Goal: Contribute content

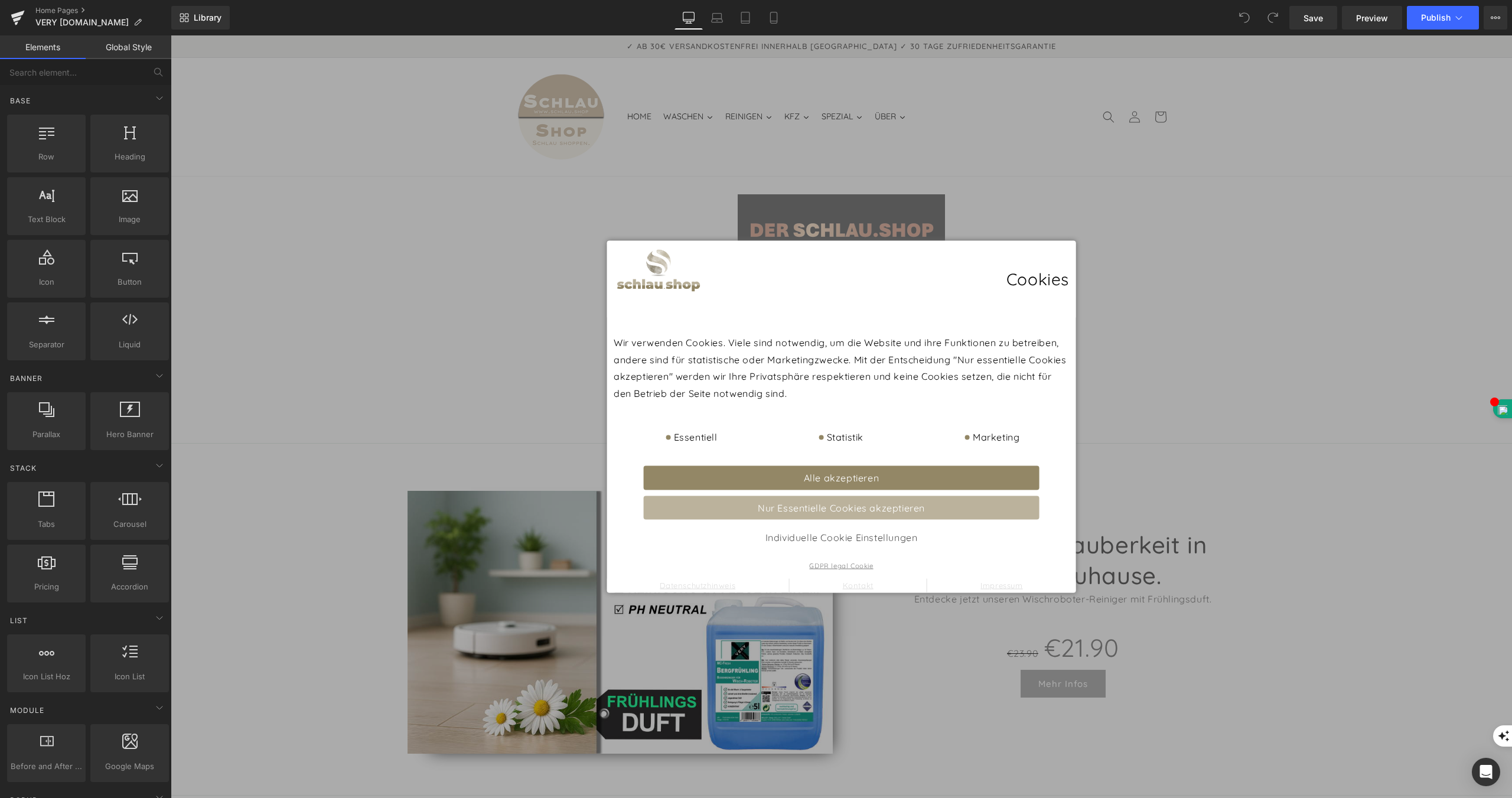
click at [829, 471] on span "Alle akzeptieren" at bounding box center [842, 477] width 76 height 12
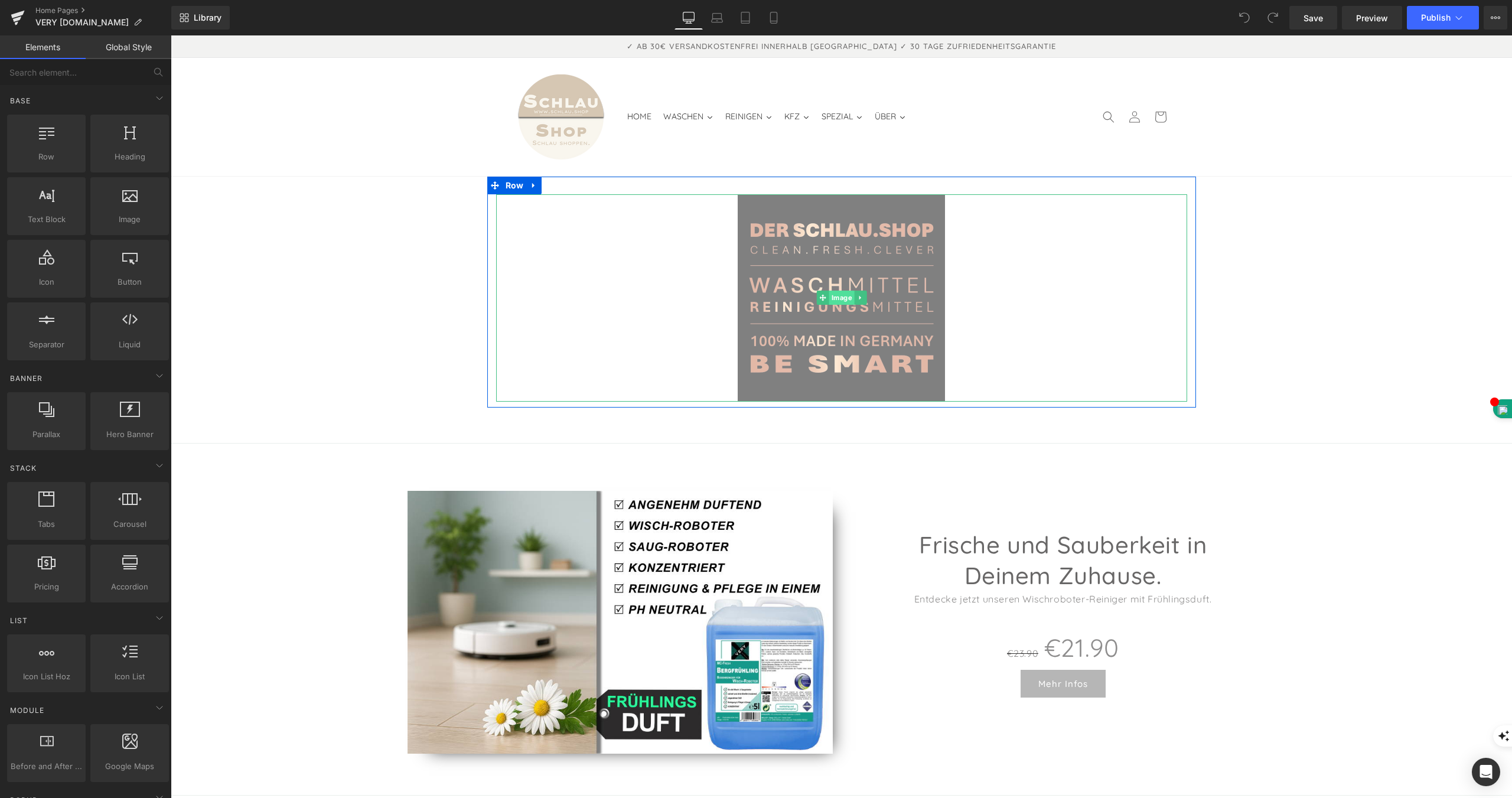
click at [834, 291] on span "Image" at bounding box center [842, 298] width 26 height 14
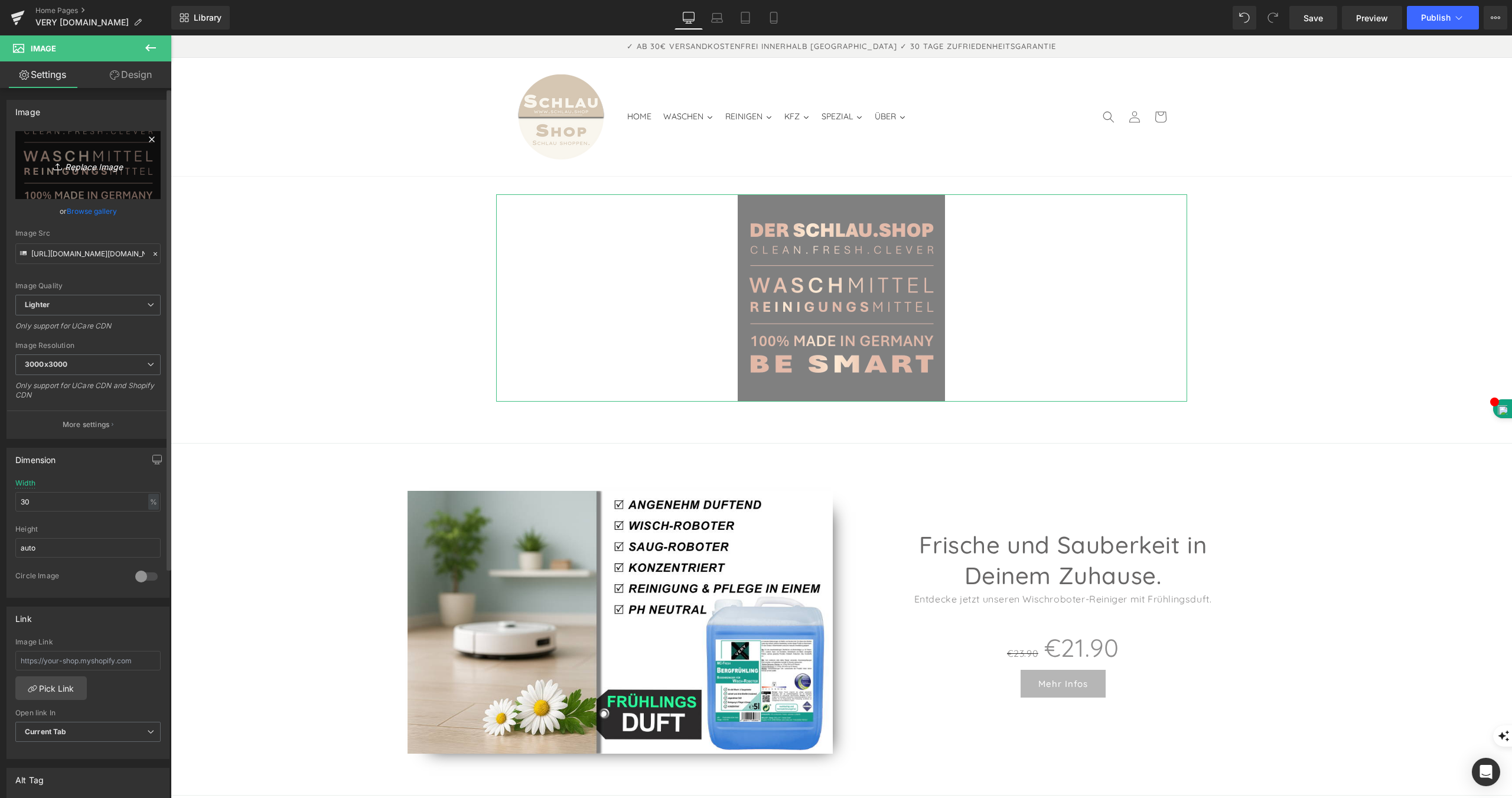
click at [84, 166] on icon "Replace Image" at bounding box center [88, 164] width 95 height 15
type input "C:\fakepath\mollox-generated-8033274_5120.webp"
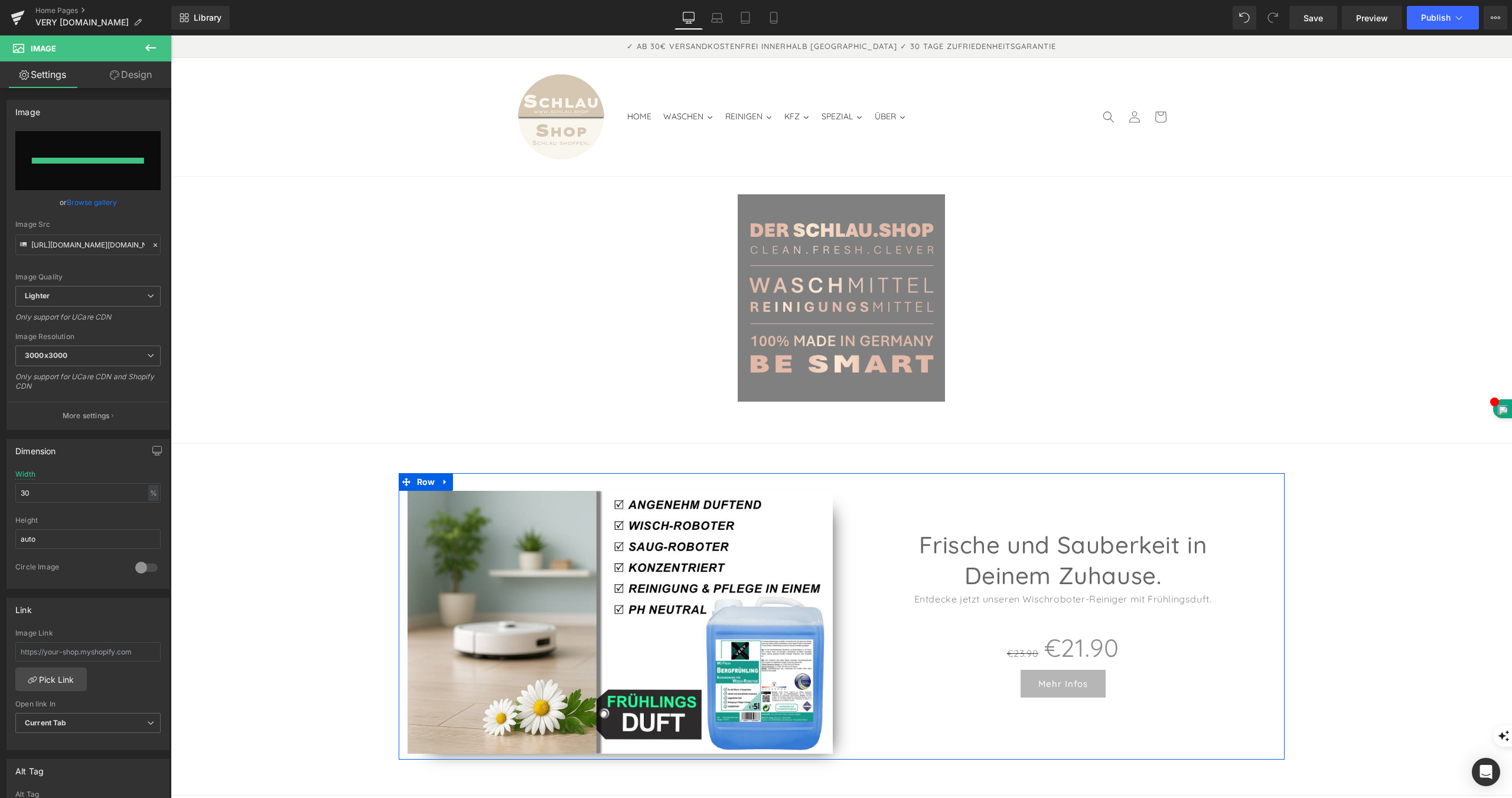
type input "[URL][DOMAIN_NAME]"
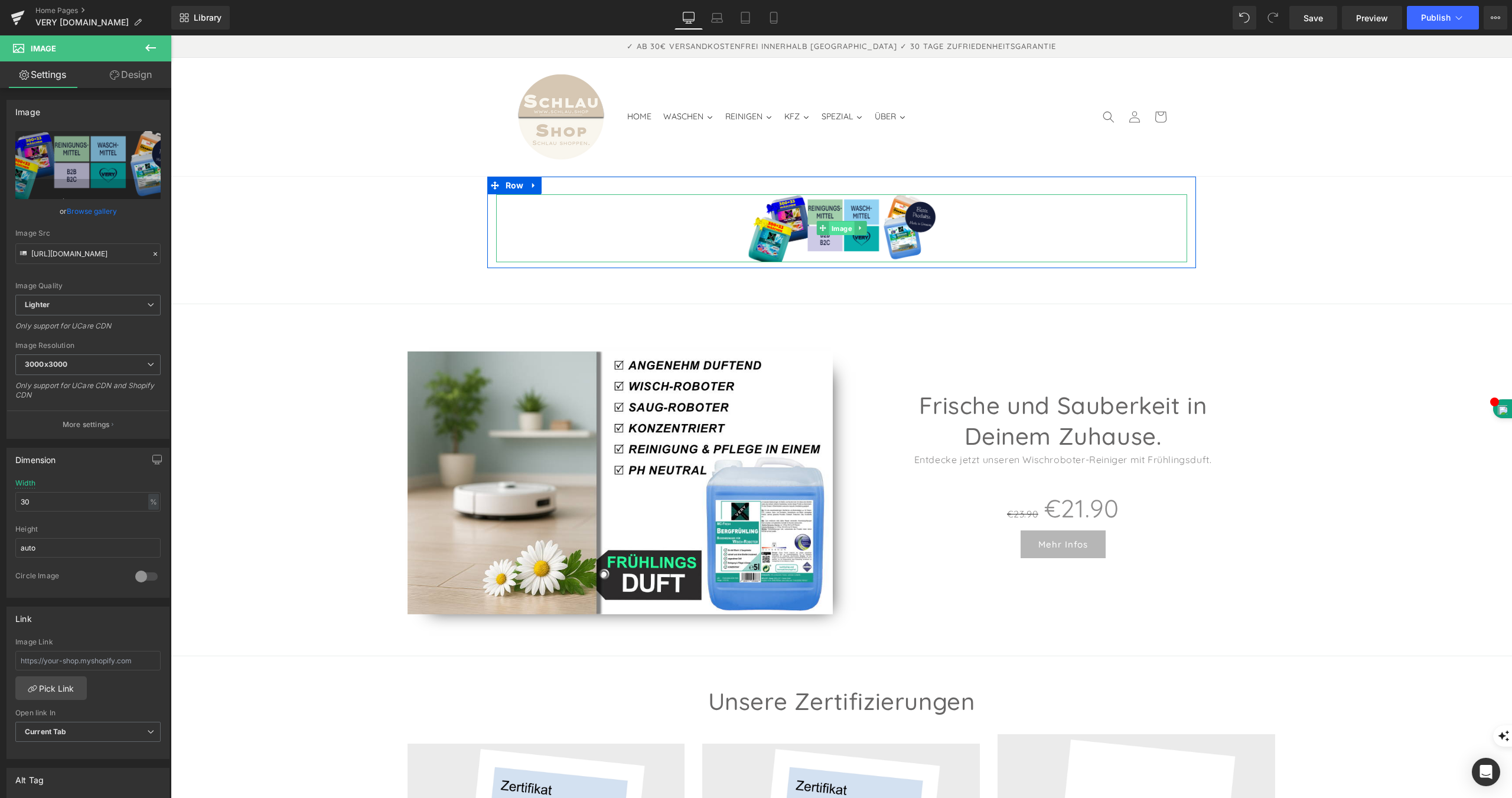
click at [837, 222] on span "Image" at bounding box center [842, 229] width 26 height 14
click at [140, 359] on span "3000x3000" at bounding box center [88, 365] width 145 height 21
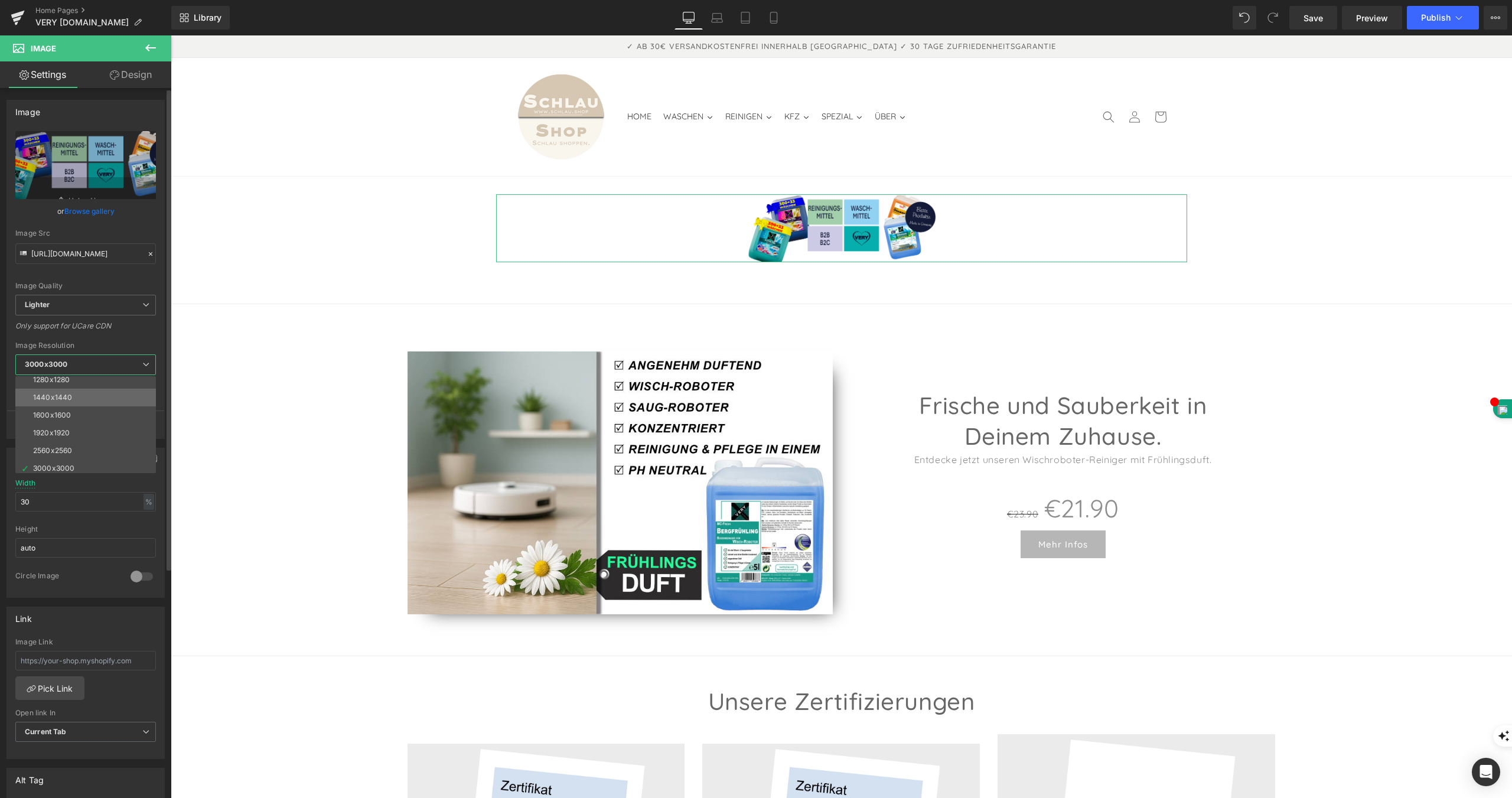
scroll to position [169, 0]
click at [108, 304] on span "Lighter" at bounding box center [85, 305] width 140 height 21
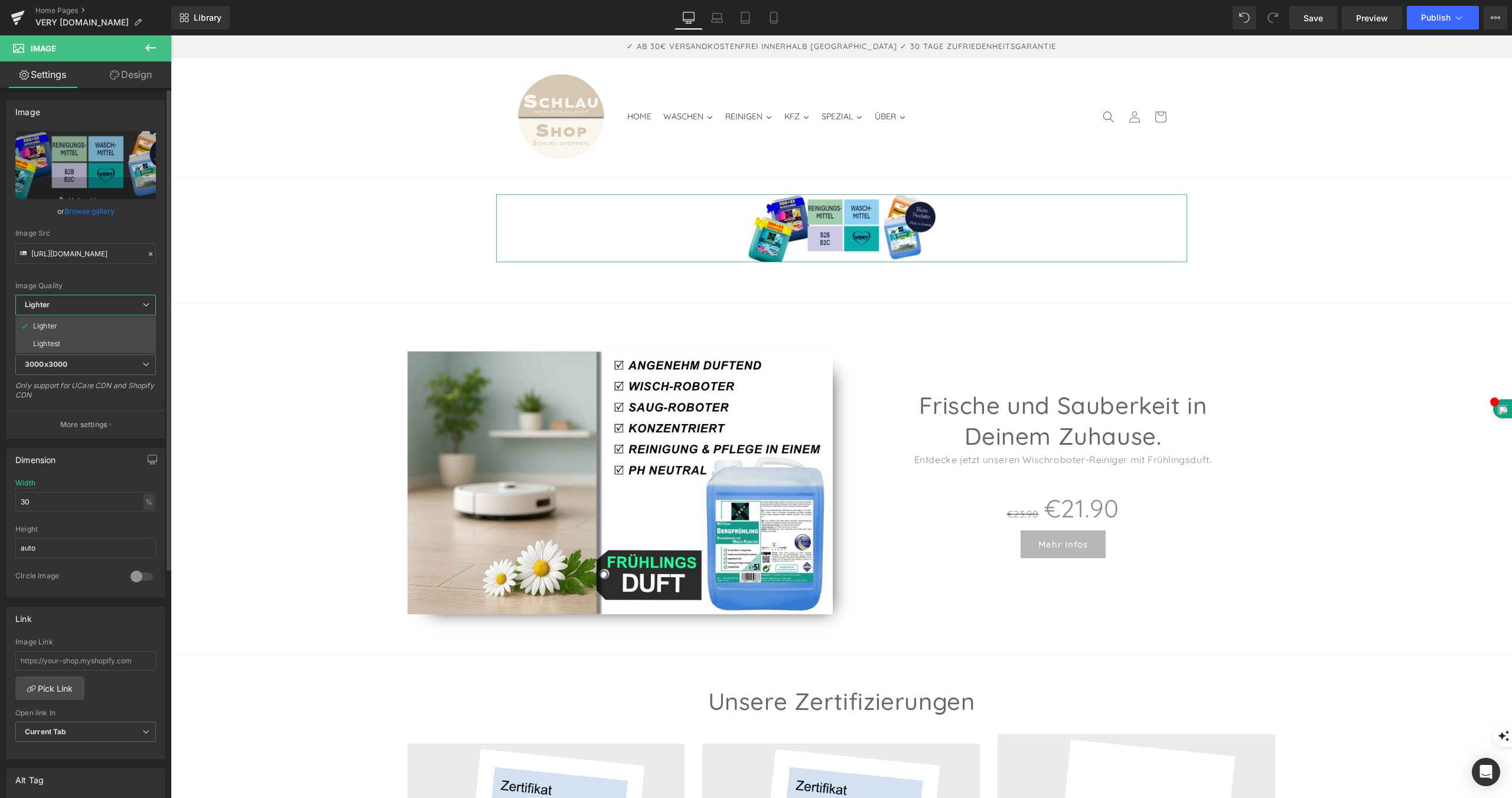
click at [108, 303] on span "Lighter" at bounding box center [85, 305] width 140 height 21
click at [84, 501] on input "30" at bounding box center [88, 501] width 145 height 20
drag, startPoint x: 91, startPoint y: 501, endPoint x: 0, endPoint y: 498, distance: 91.0
click at [0, 498] on div "Dimension 30% Width 30 % % px auto Height auto 0 Circle Image" at bounding box center [88, 518] width 176 height 159
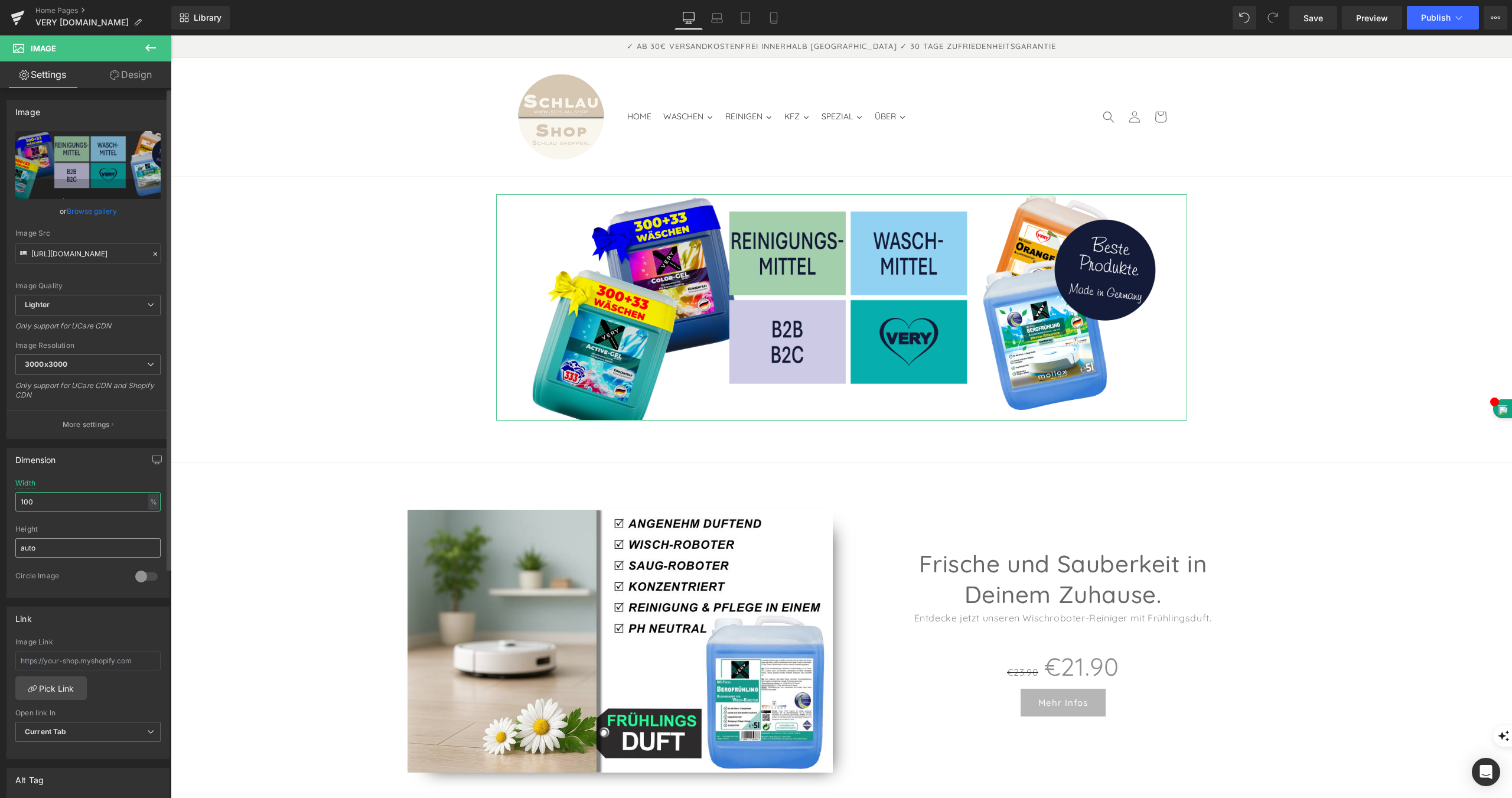
type input "100"
click at [94, 546] on input "auto" at bounding box center [88, 548] width 145 height 20
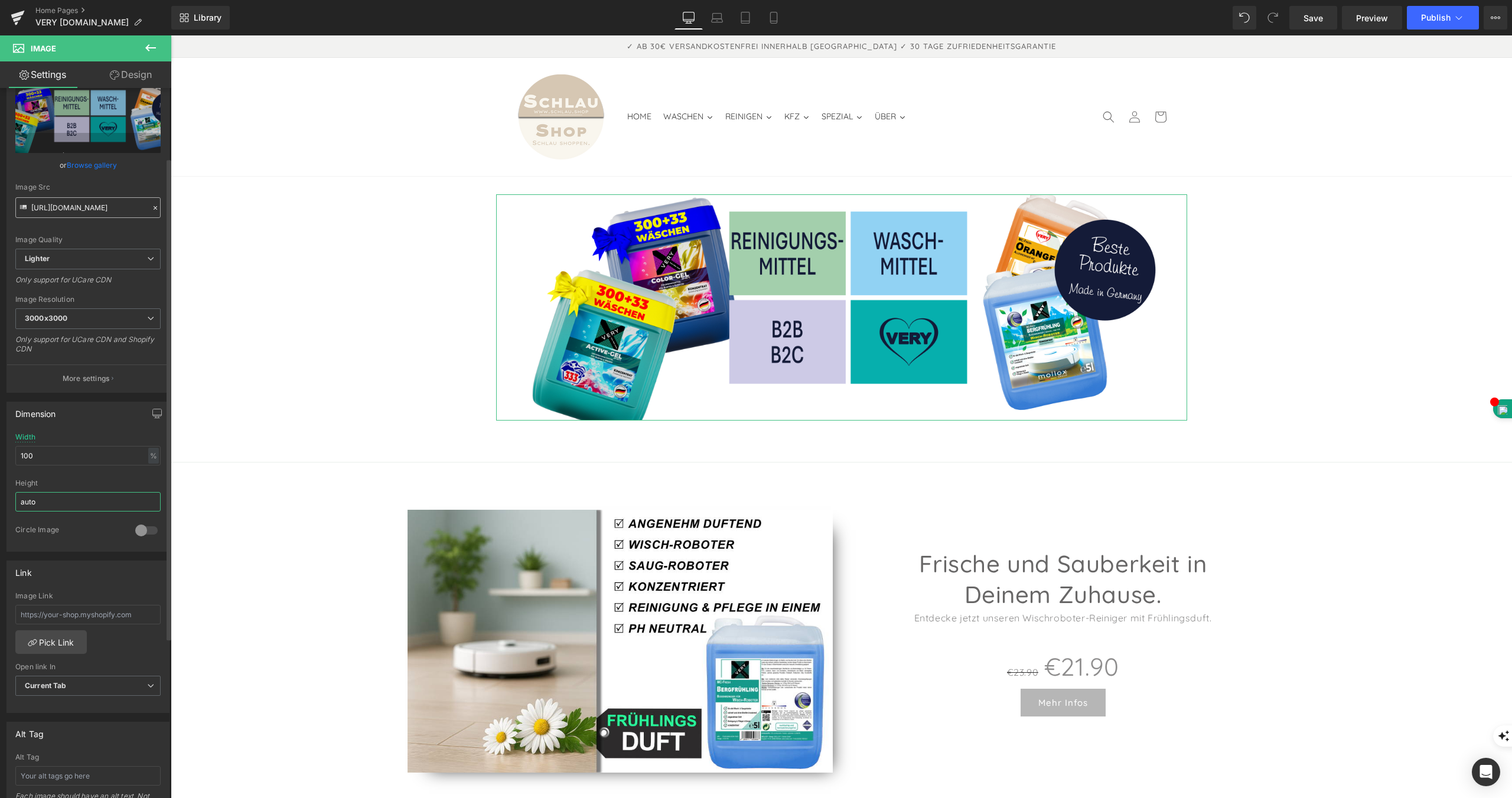
scroll to position [0, 0]
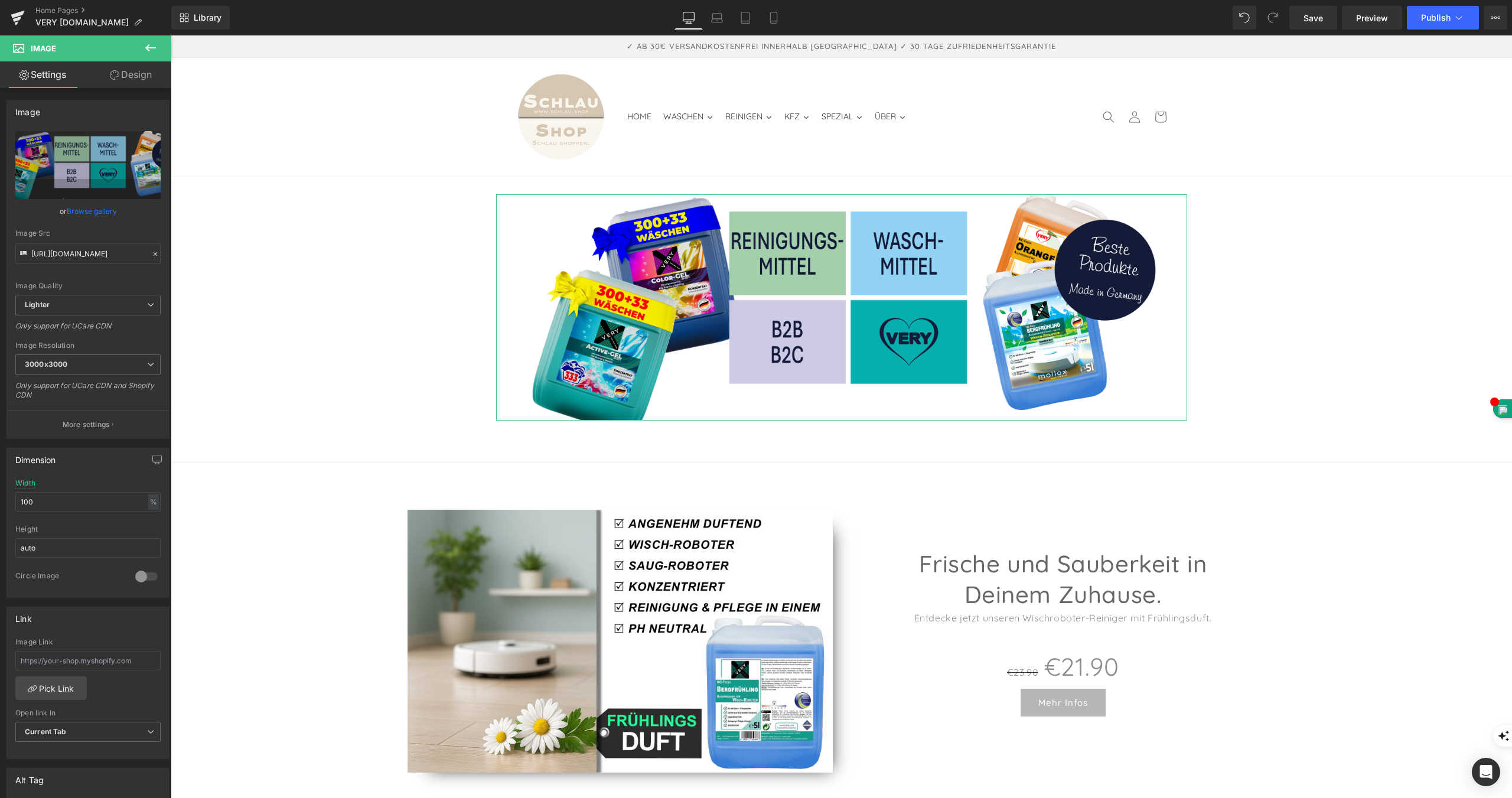
click at [137, 78] on link "Design" at bounding box center [131, 74] width 86 height 27
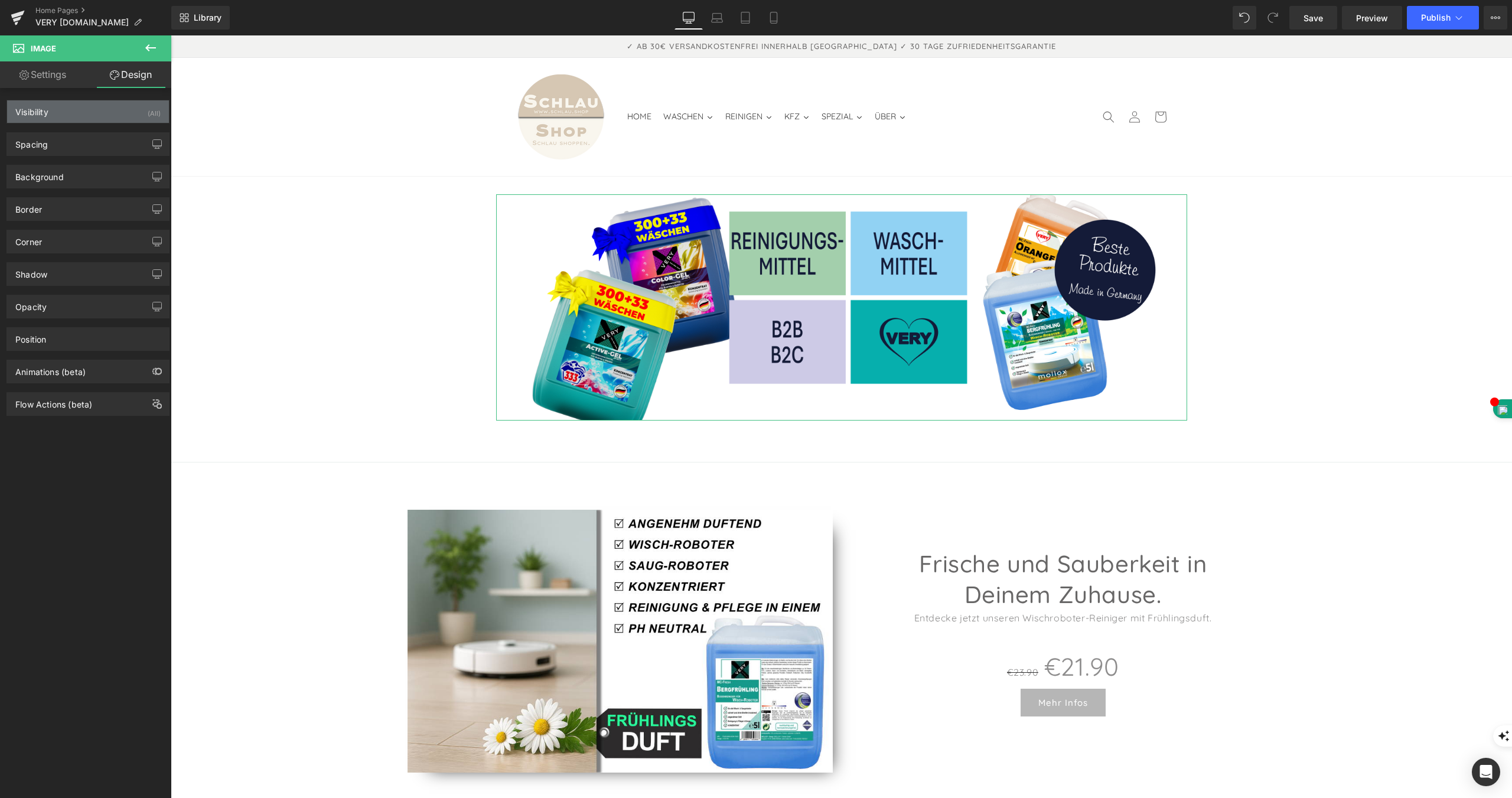
click at [45, 108] on div "Visibility" at bounding box center [32, 108] width 33 height 16
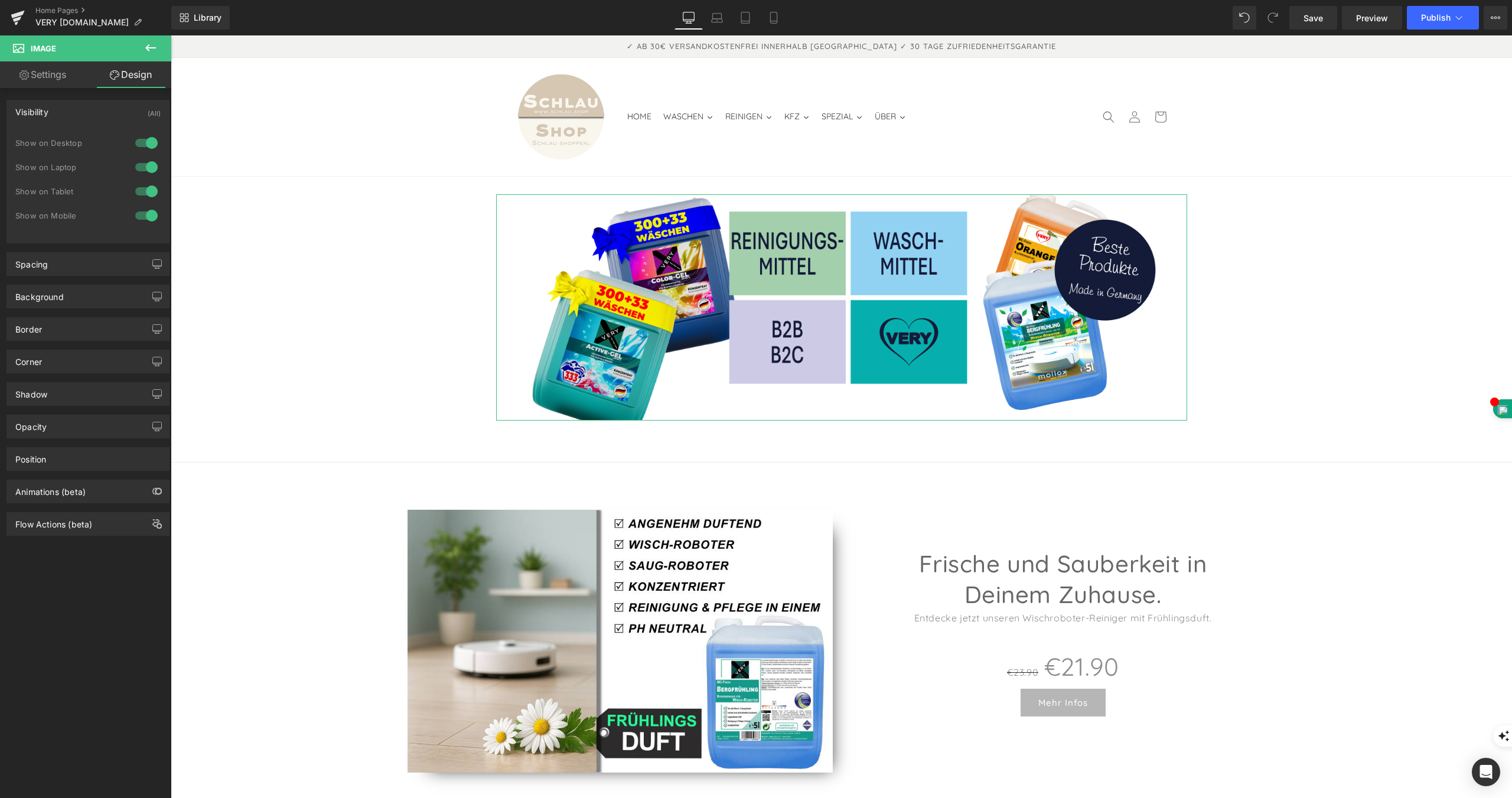
click at [40, 111] on div "Visibility" at bounding box center [32, 108] width 33 height 16
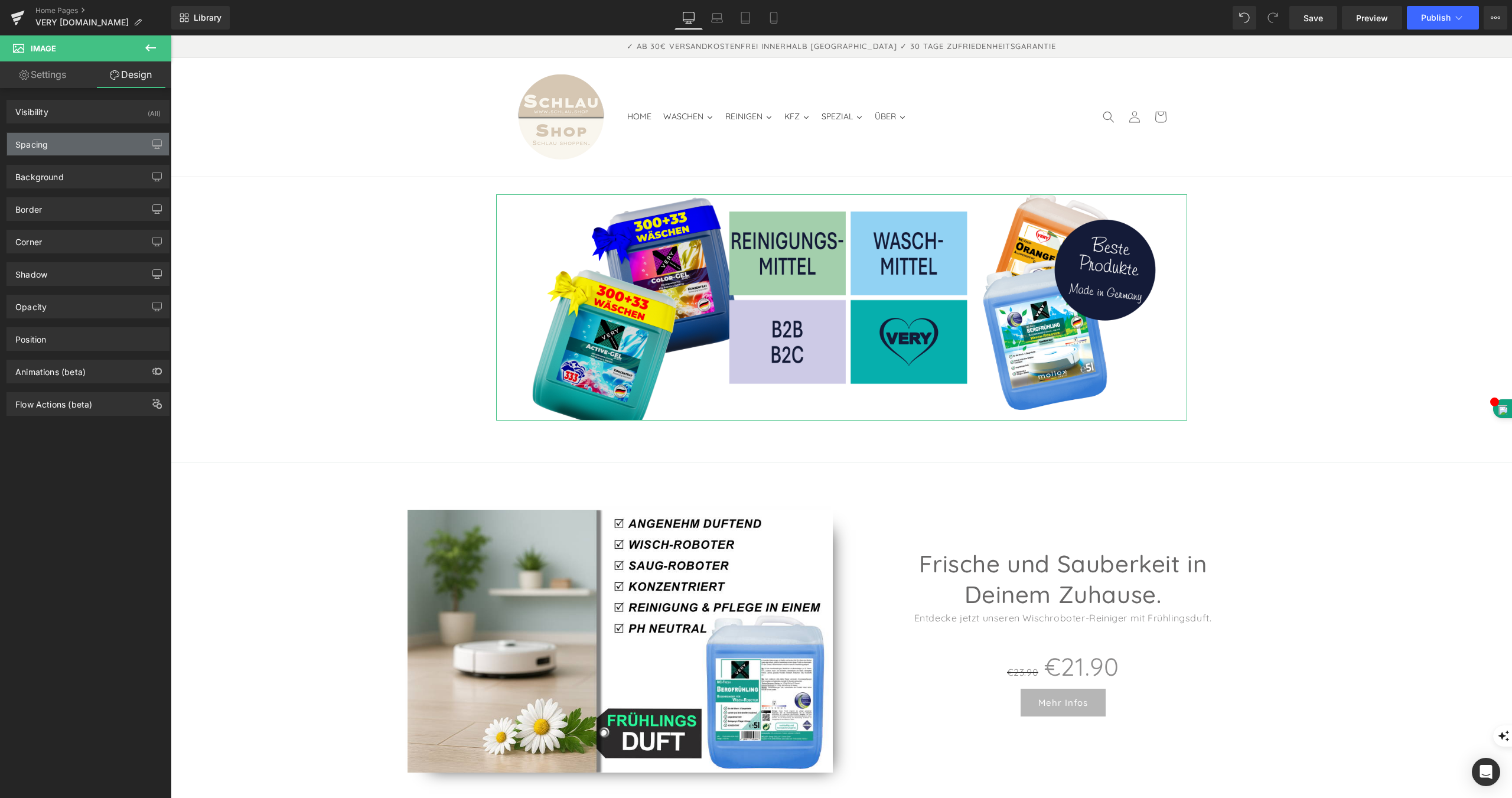
click at [38, 142] on div "Spacing" at bounding box center [32, 141] width 33 height 16
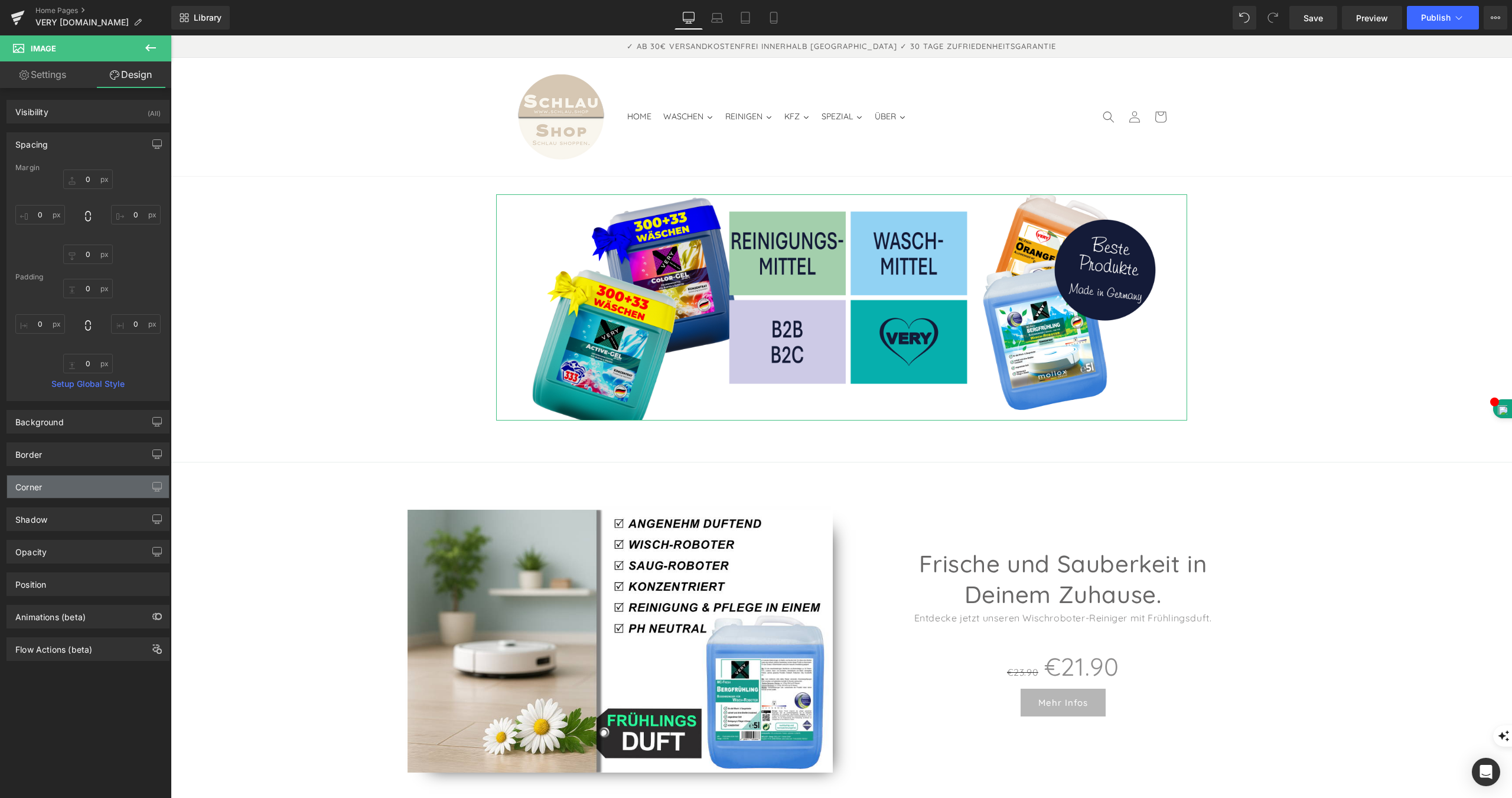
click at [48, 494] on div "Corner" at bounding box center [88, 487] width 162 height 22
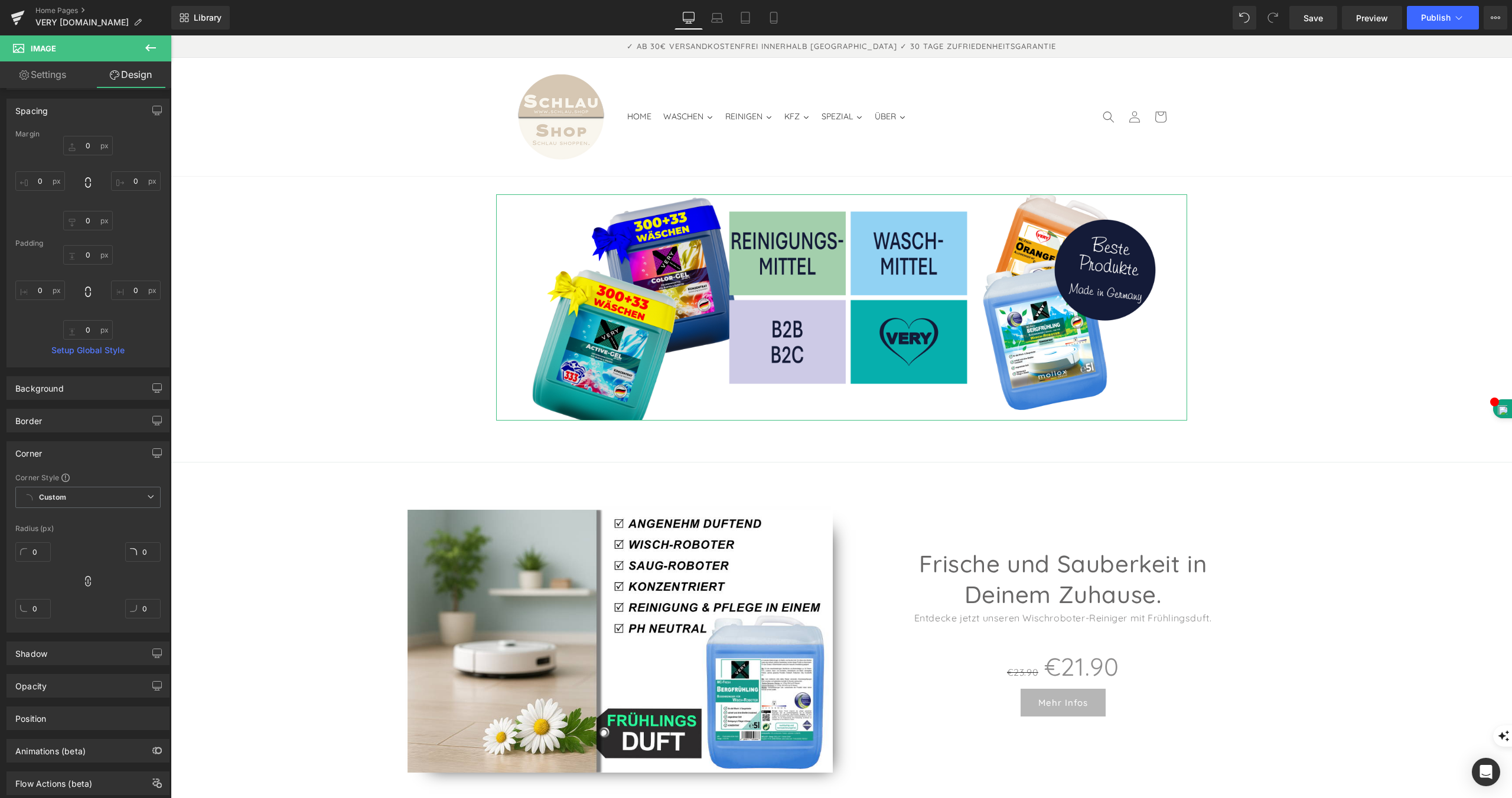
scroll to position [64, 0]
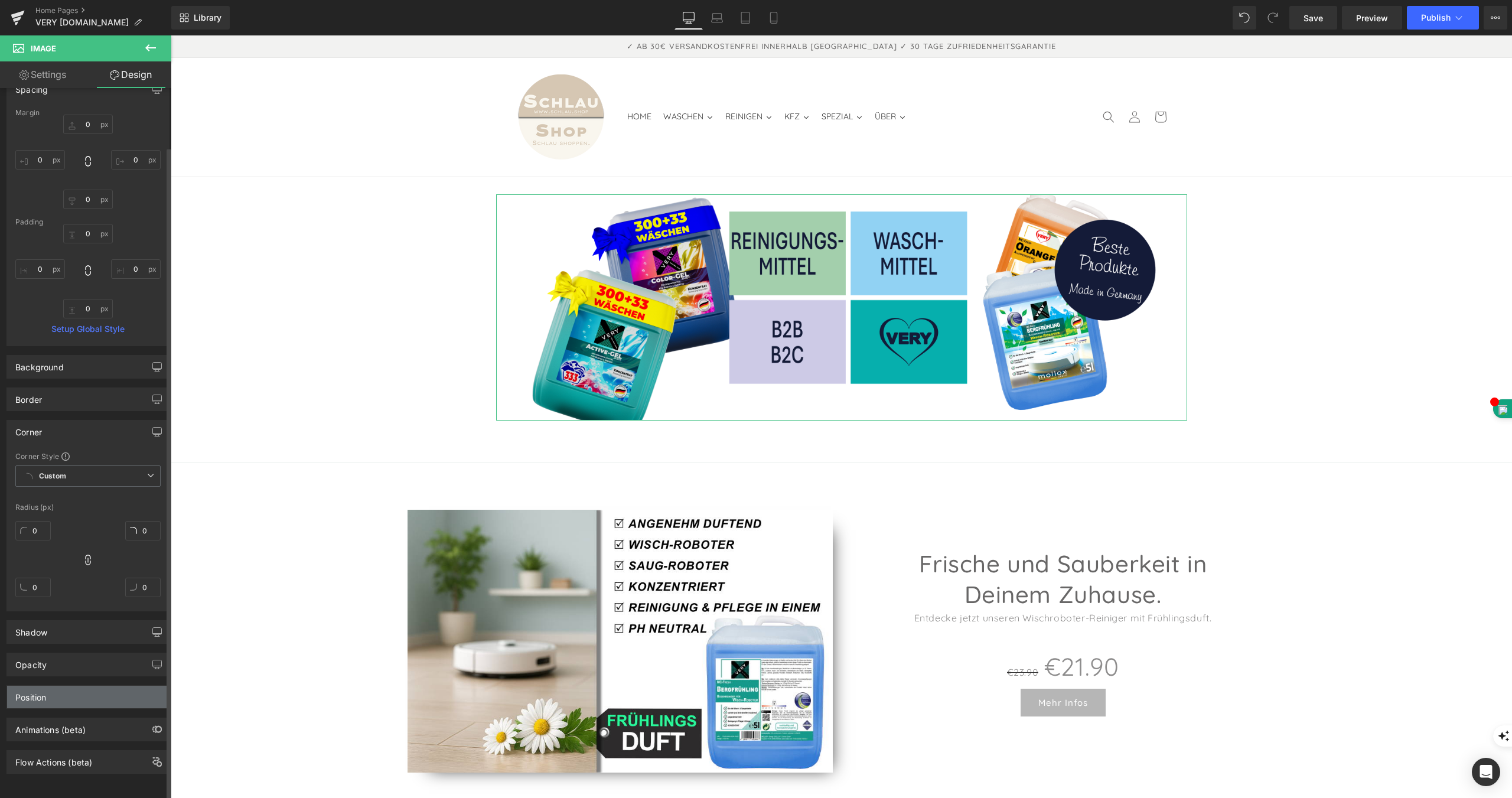
click at [40, 693] on div "Position" at bounding box center [31, 694] width 31 height 16
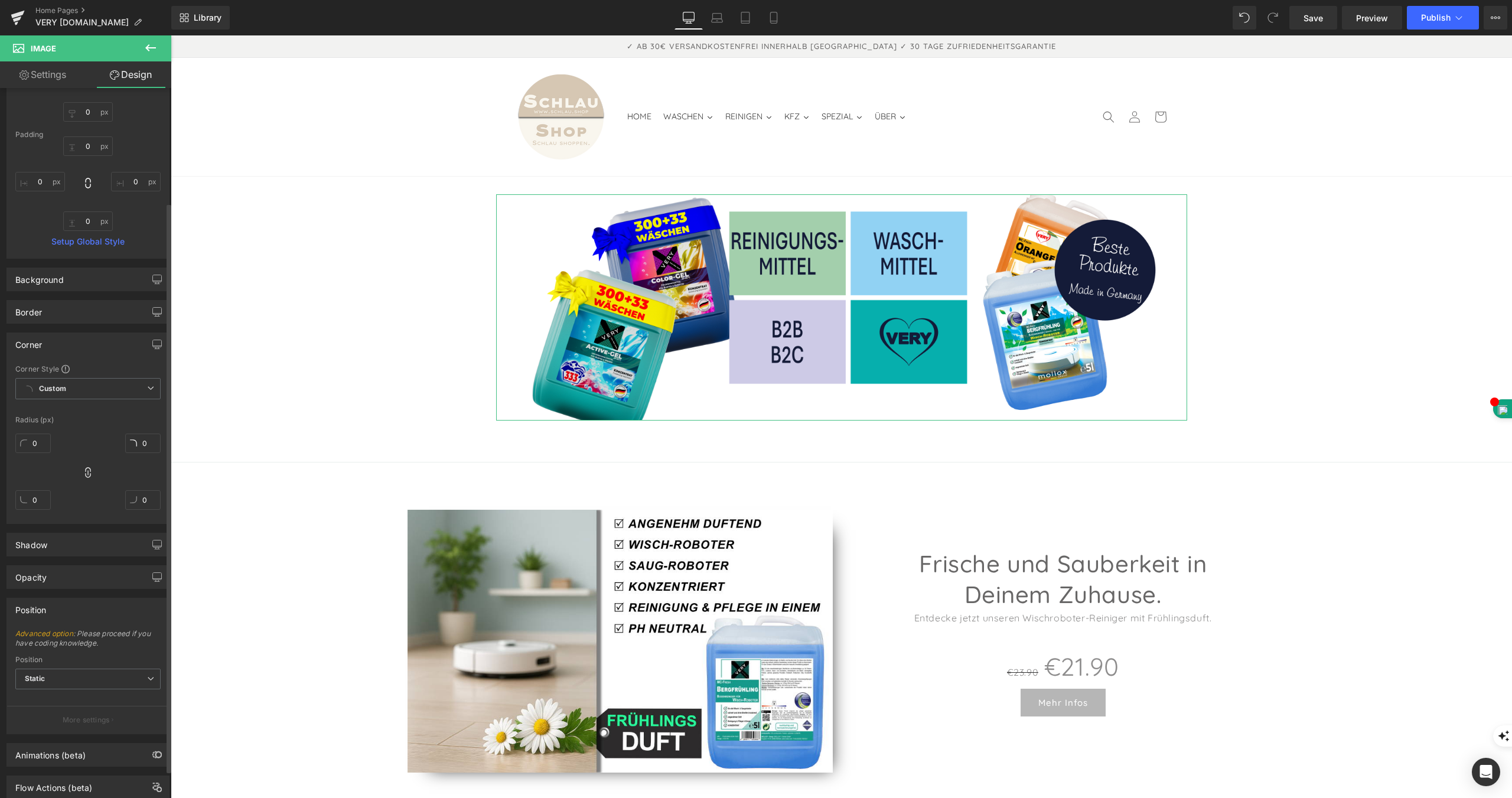
scroll to position [0, 0]
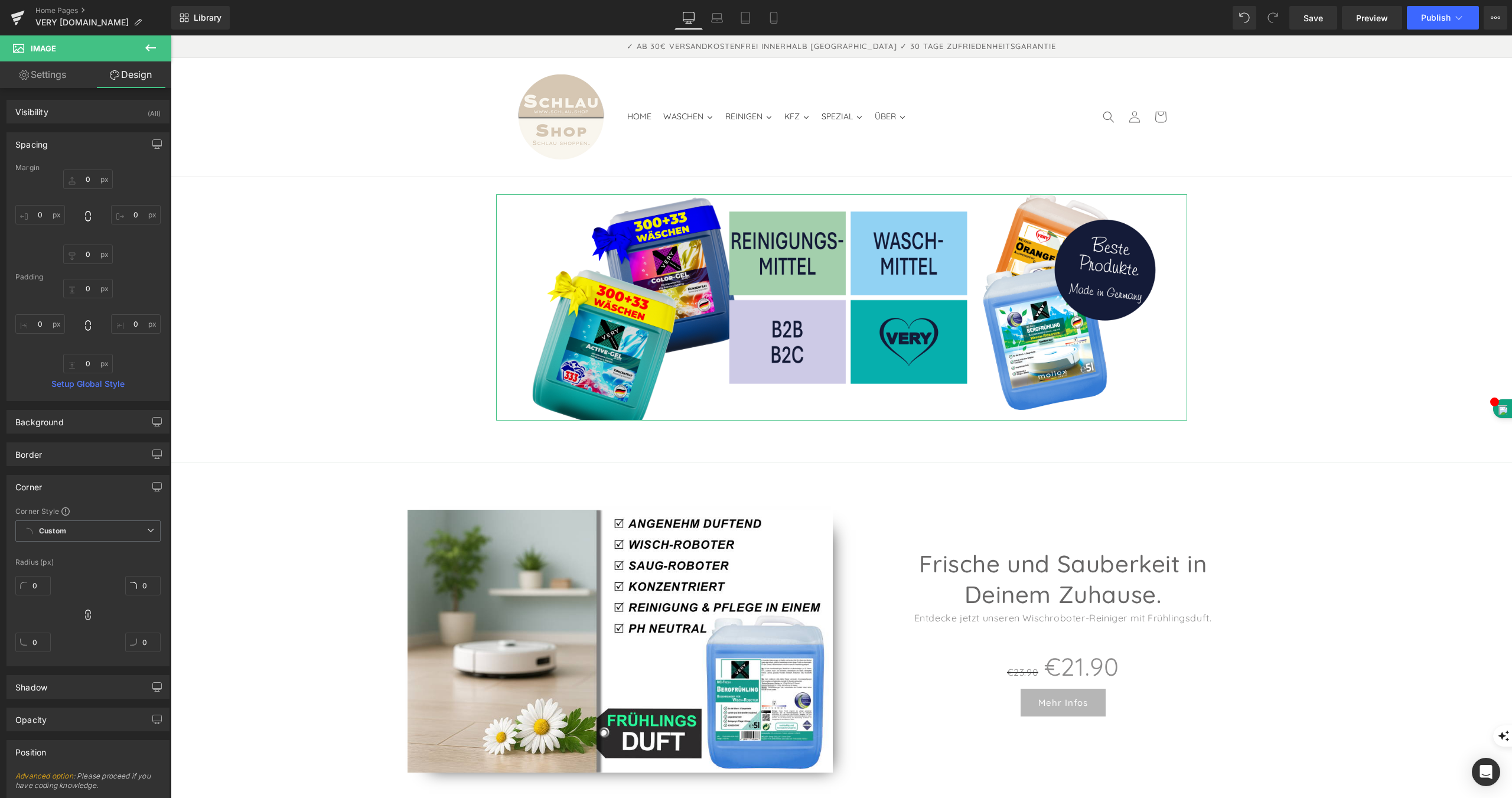
click at [46, 77] on link "Settings" at bounding box center [43, 74] width 86 height 27
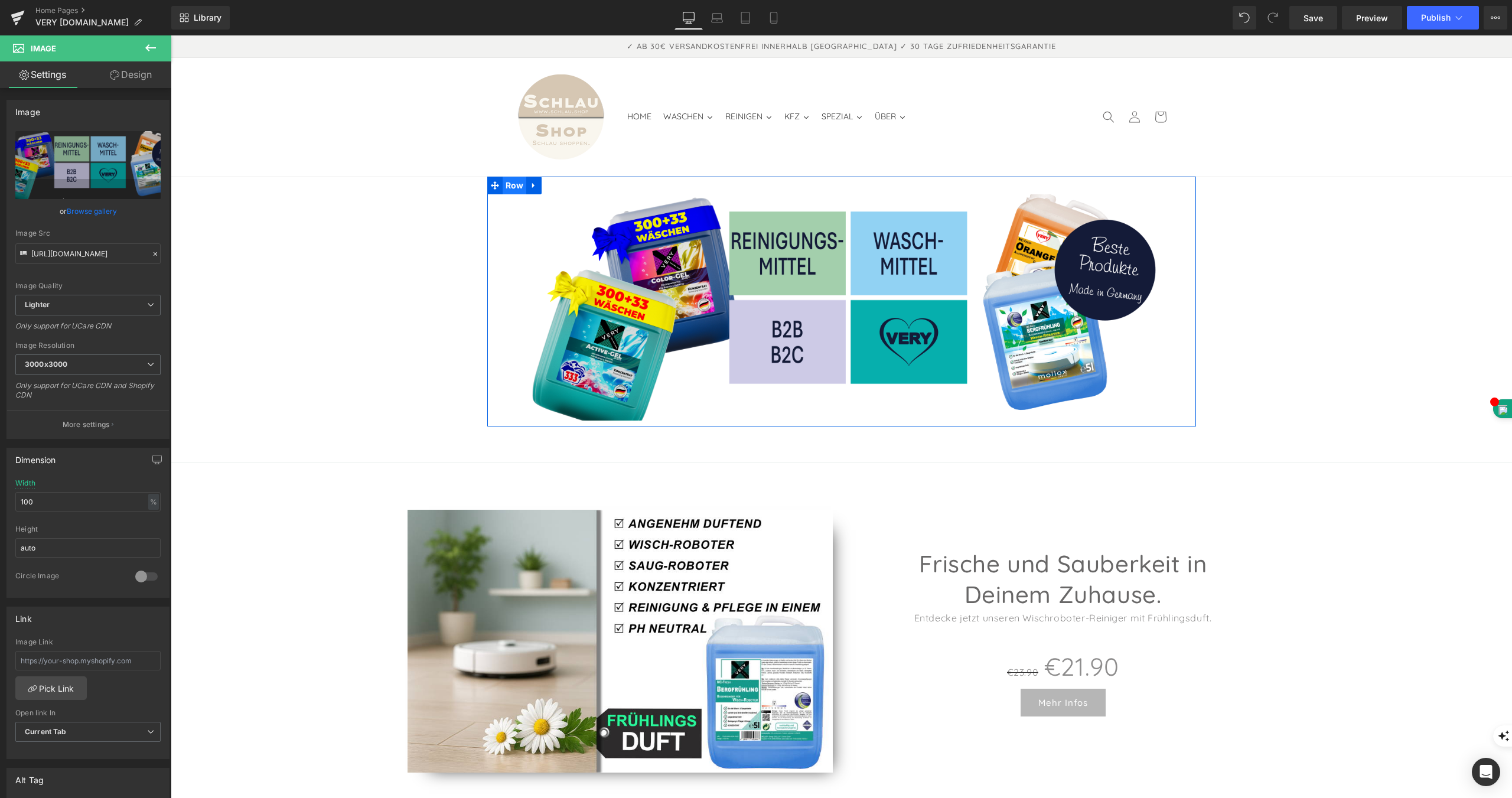
click at [512, 176] on span "Row" at bounding box center [515, 185] width 24 height 18
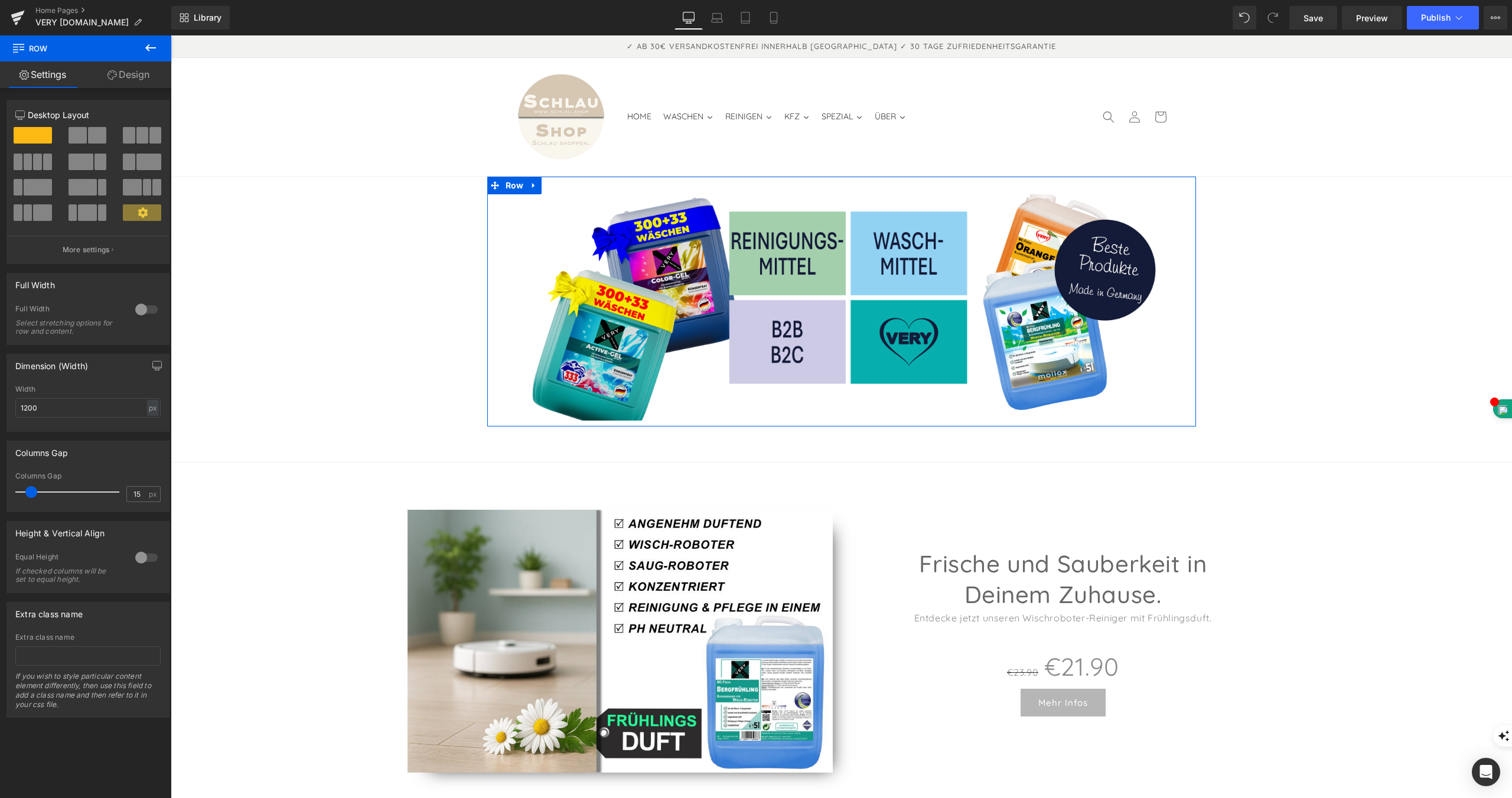
click at [138, 309] on div at bounding box center [146, 310] width 28 height 19
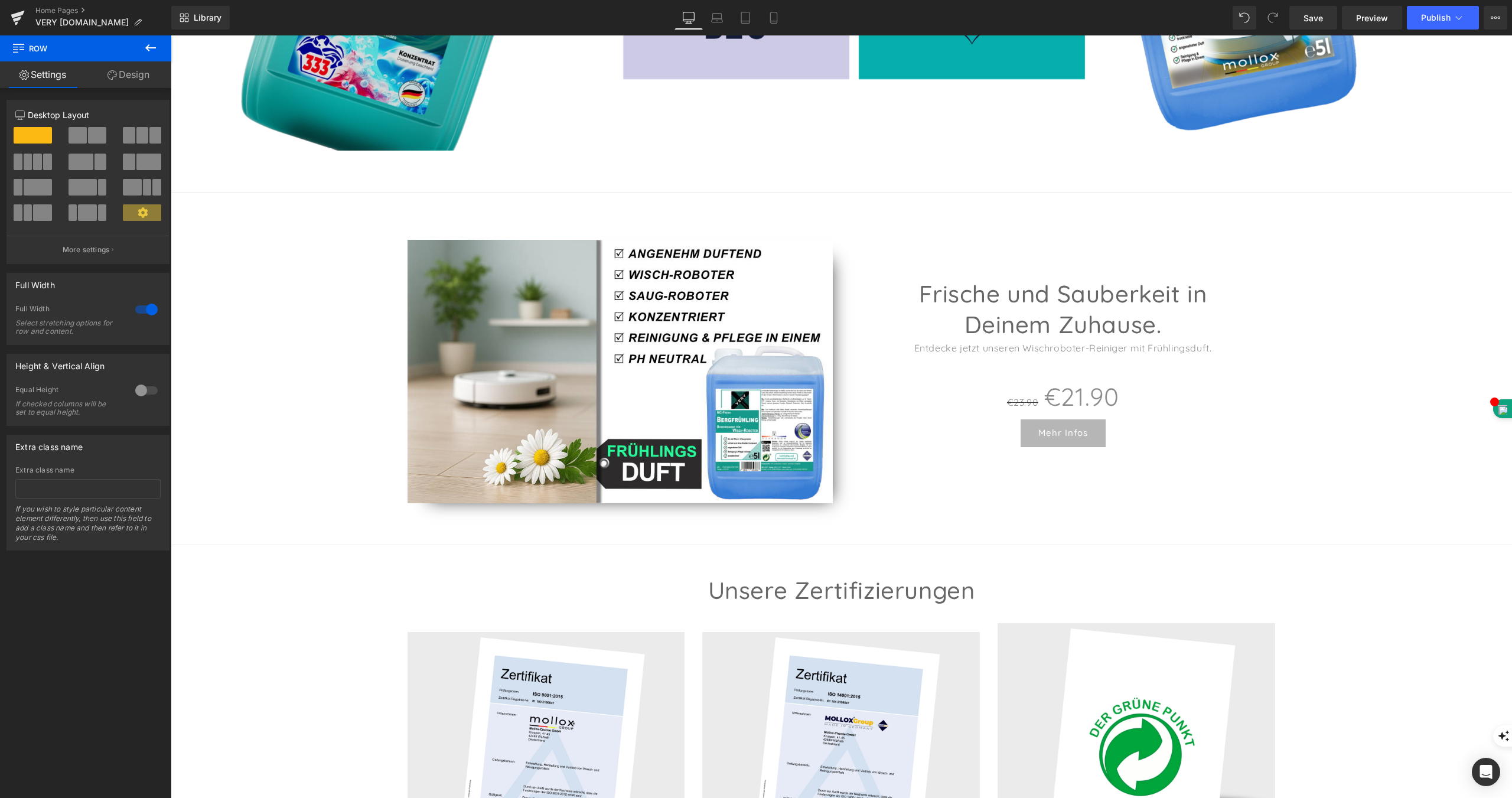
scroll to position [531, 0]
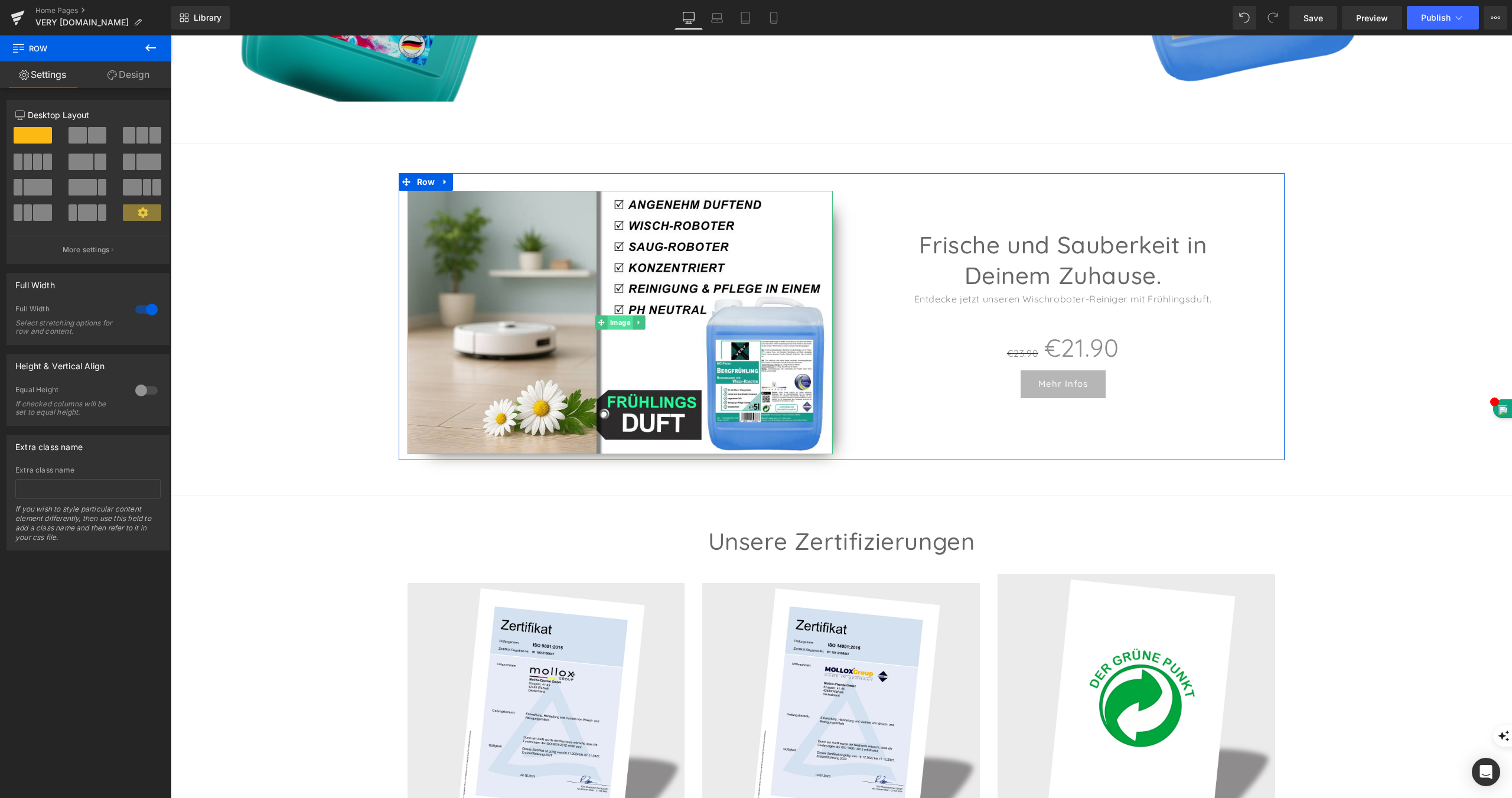
click at [612, 316] on span "Image" at bounding box center [620, 322] width 26 height 14
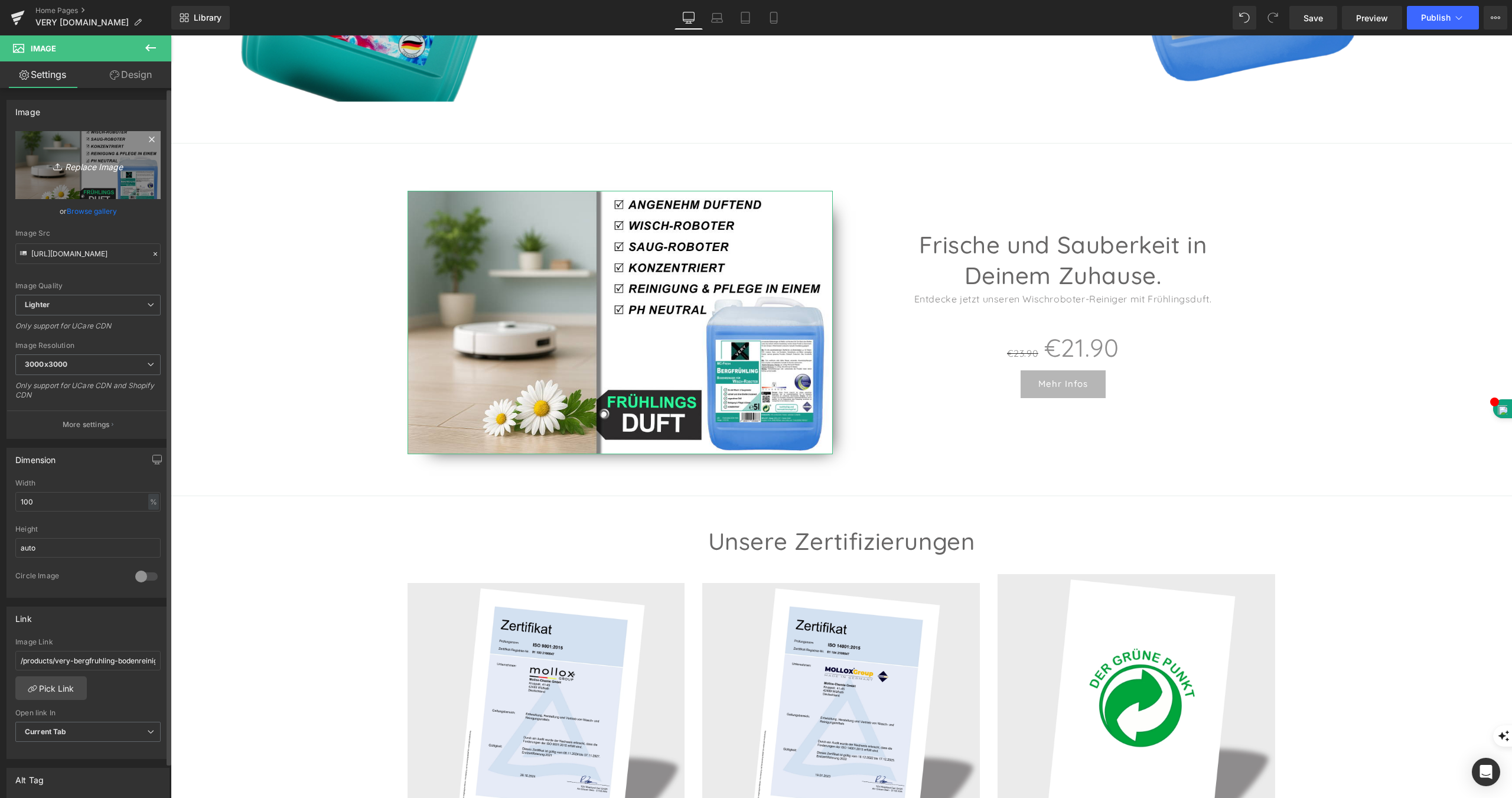
click at [94, 163] on icon "Replace Image" at bounding box center [88, 164] width 95 height 15
type input "C:\fakepath\VERY-MC-Fresh-BERGFRUEHLING-Wischroboterreiniger_5L_AMZ1_757657+AUS…"
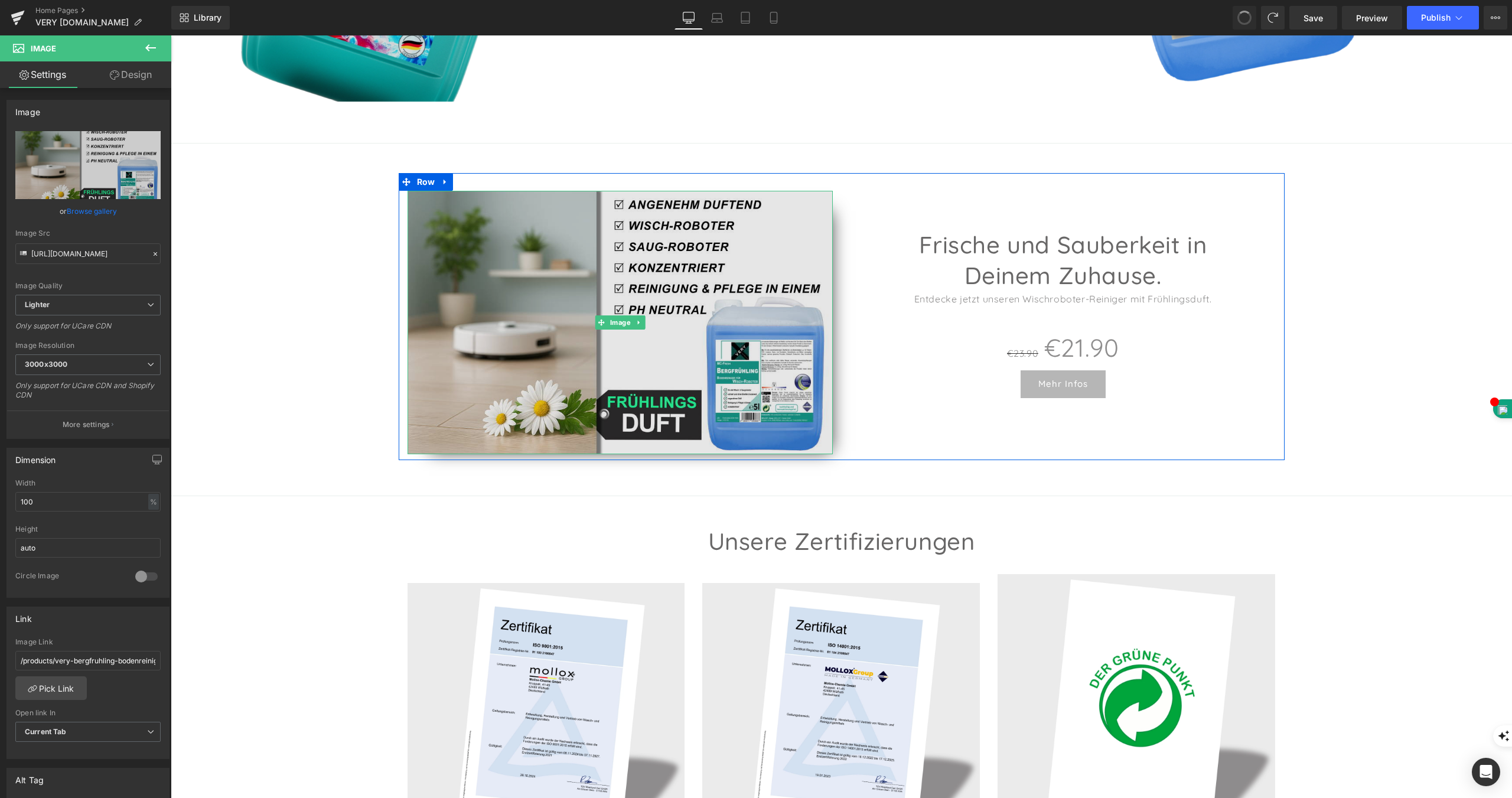
type input "[URL][DOMAIN_NAME]"
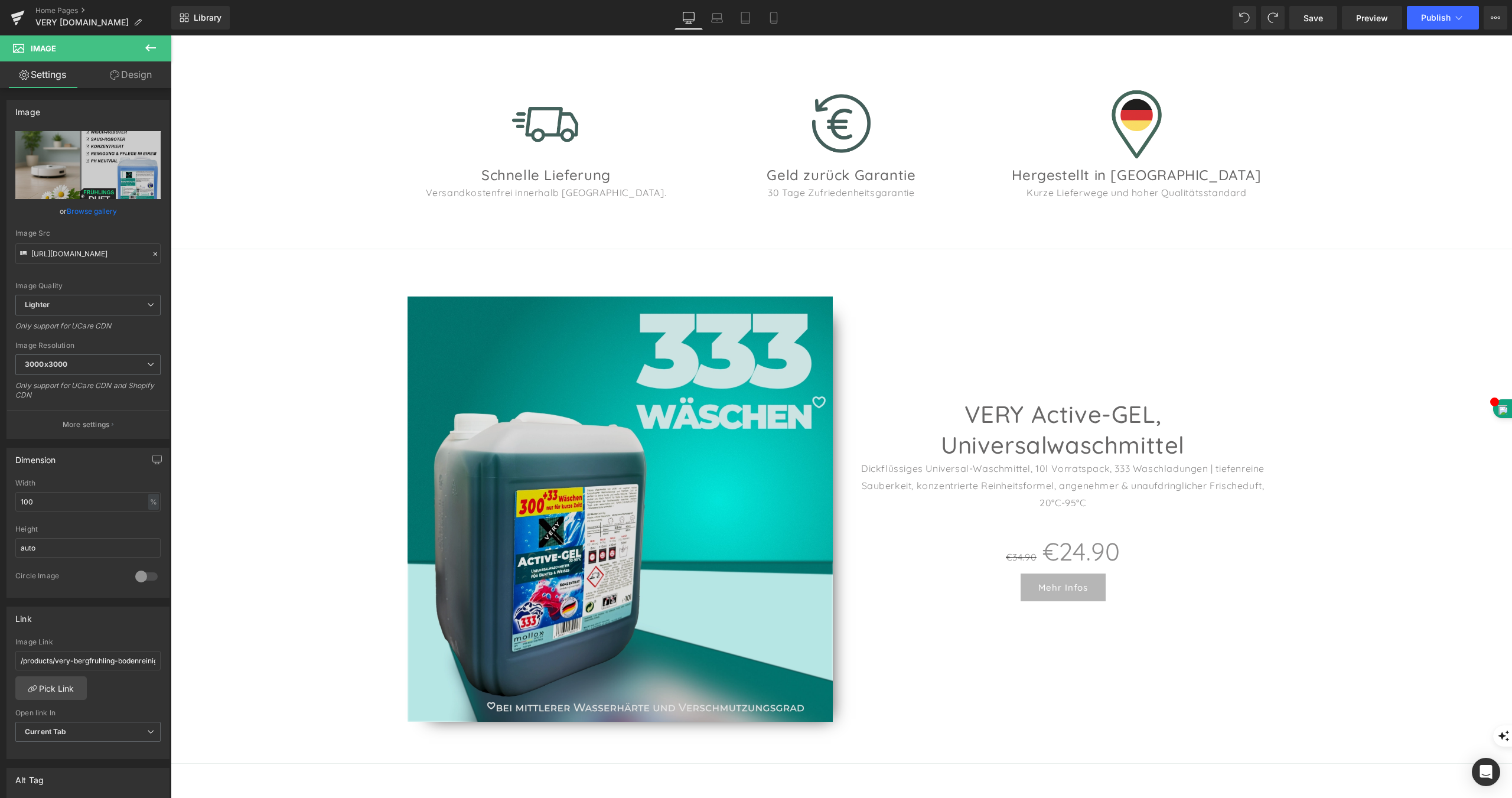
scroll to position [1476, 0]
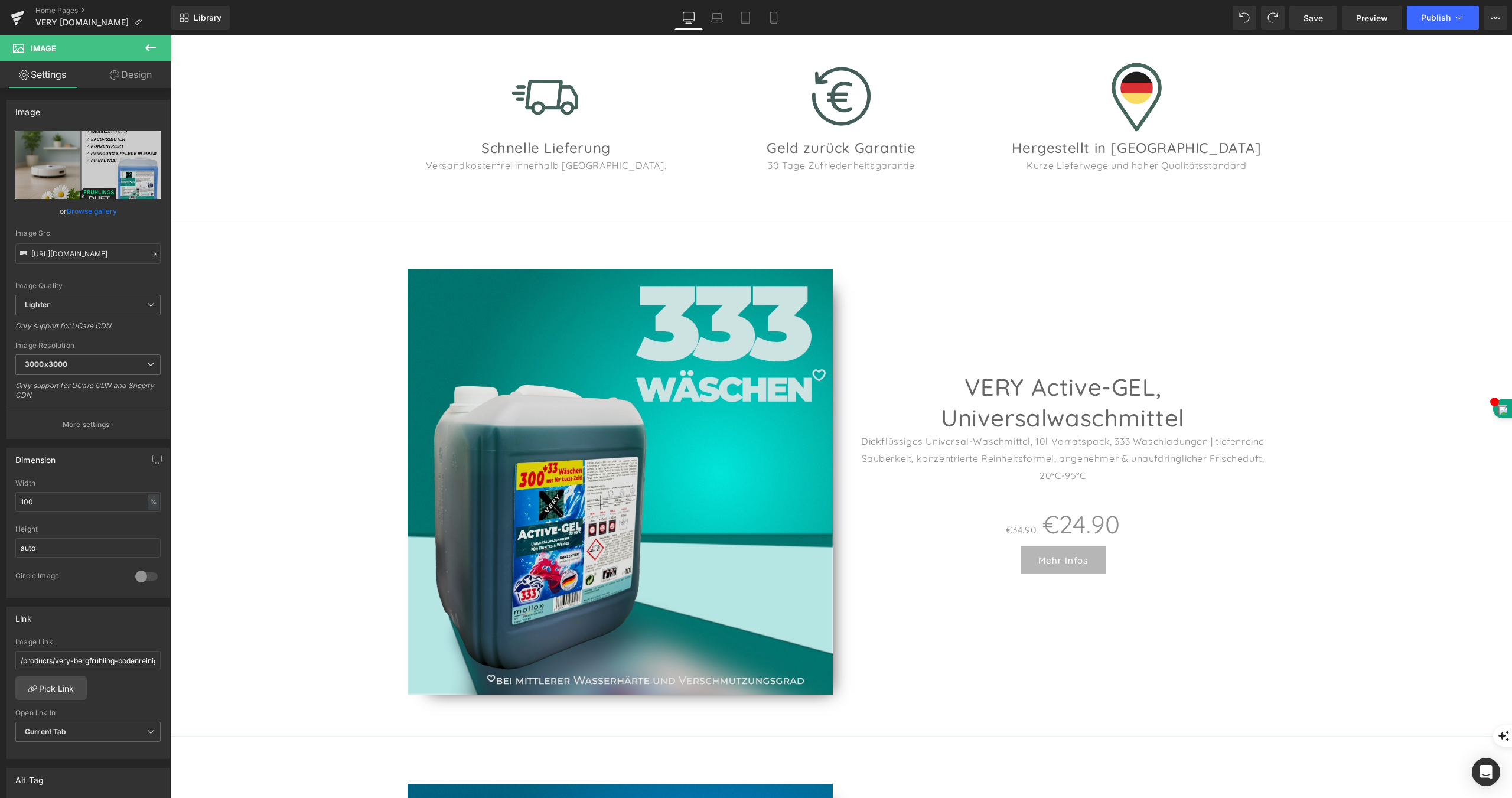
click at [637, 420] on img at bounding box center [620, 482] width 425 height 426
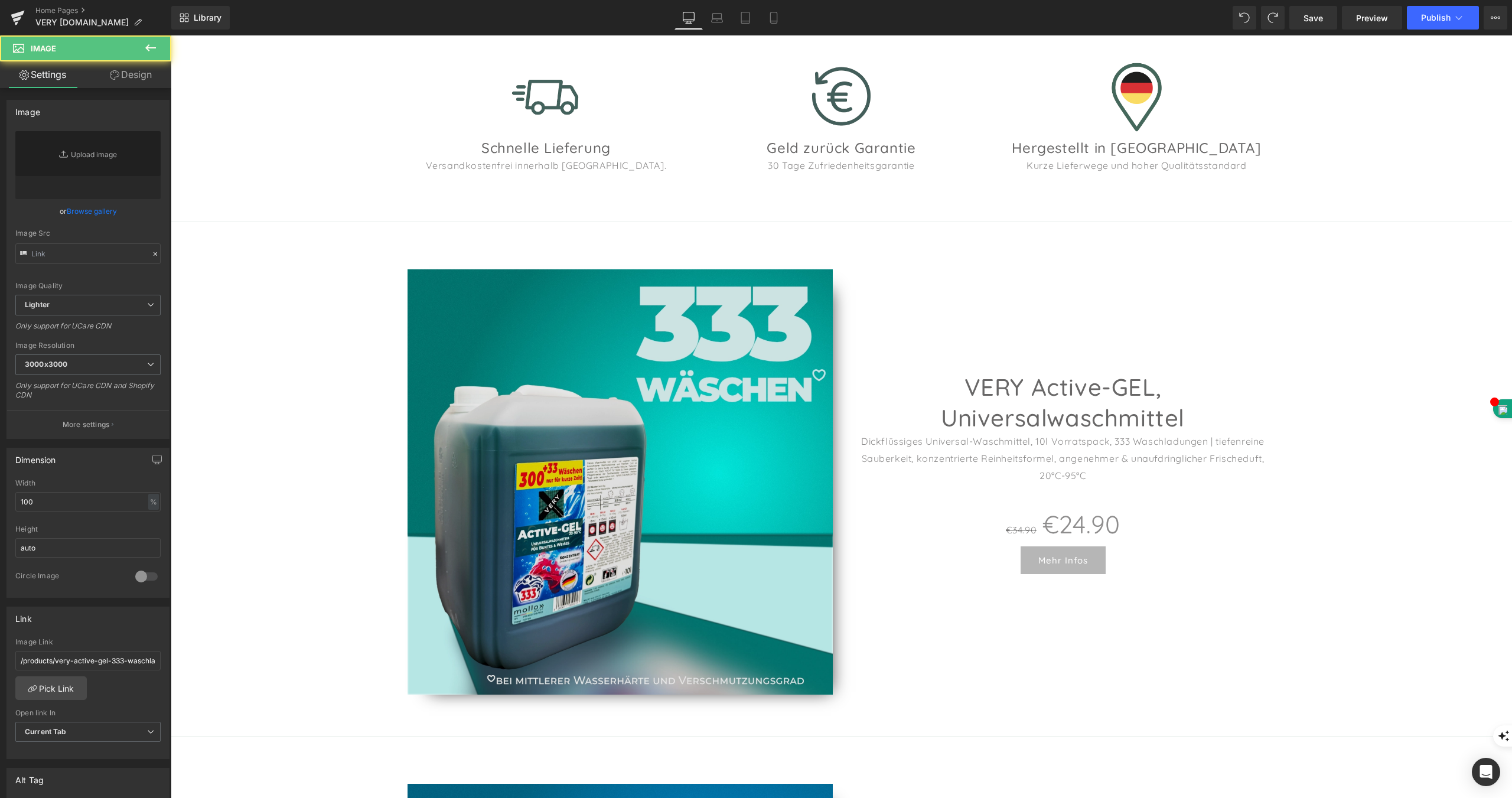
type input "[URL][DOMAIN_NAME]"
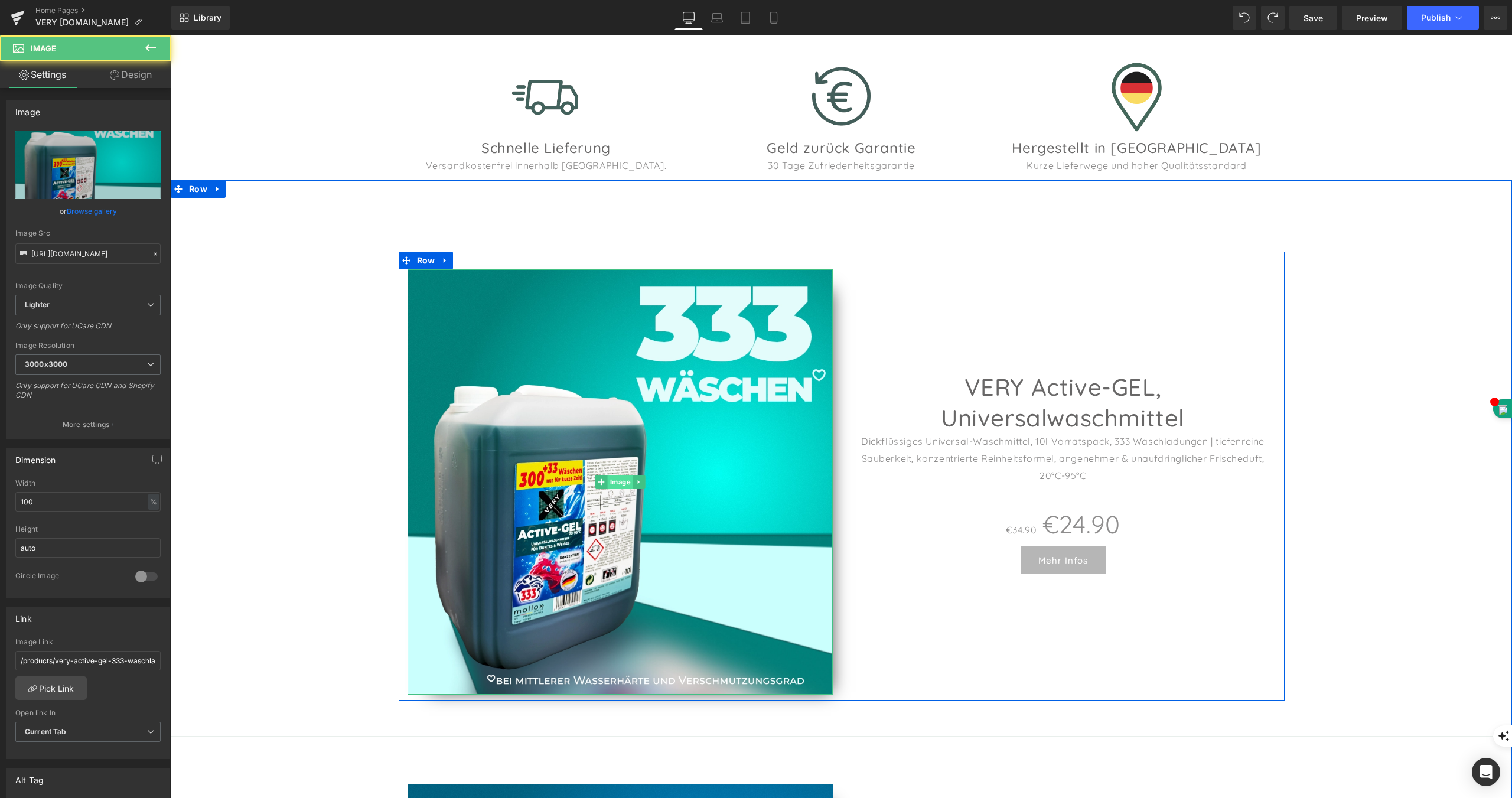
click at [615, 475] on span "Image" at bounding box center [620, 482] width 26 height 14
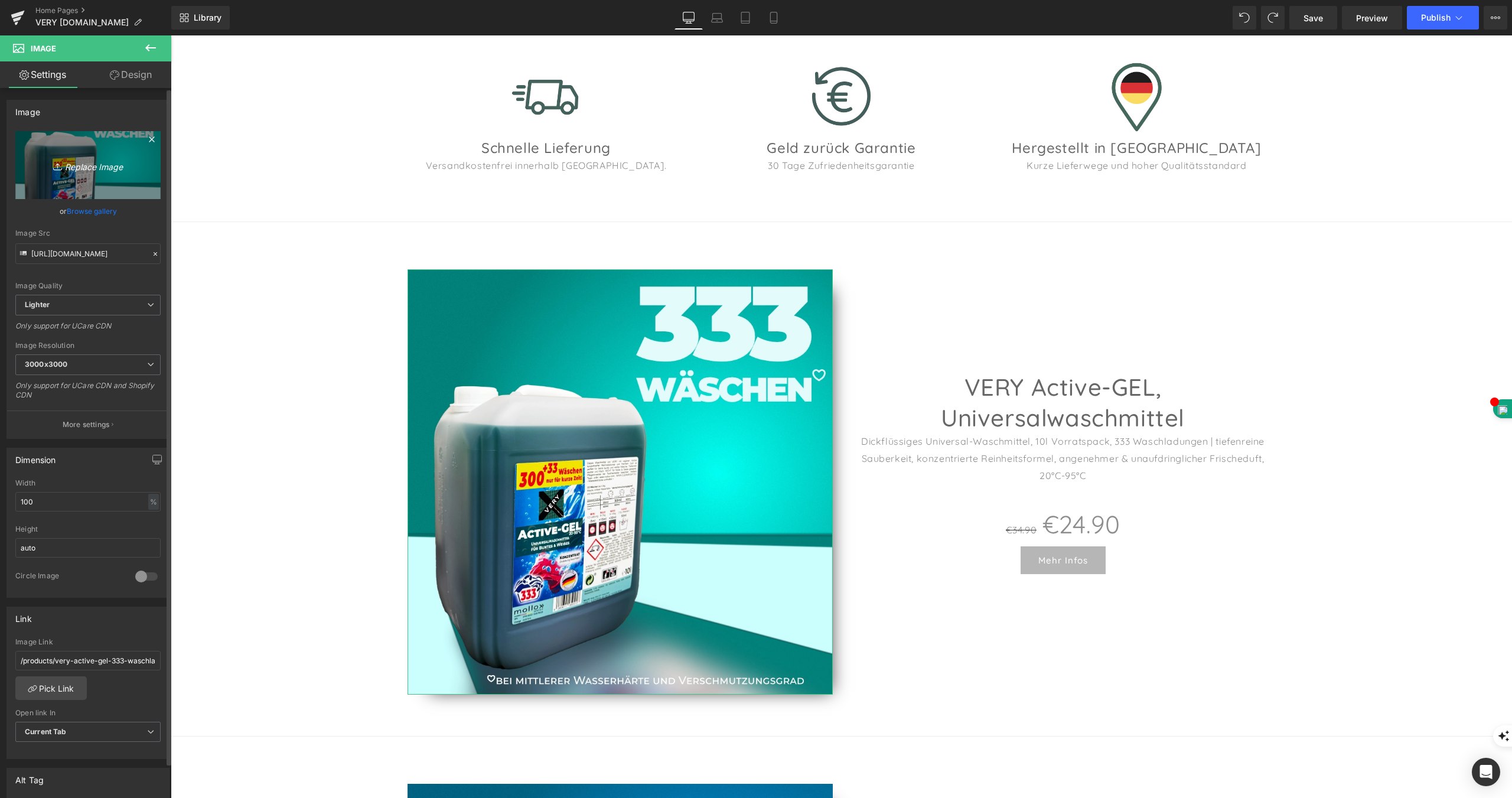
click at [93, 163] on icon "Replace Image" at bounding box center [88, 164] width 95 height 15
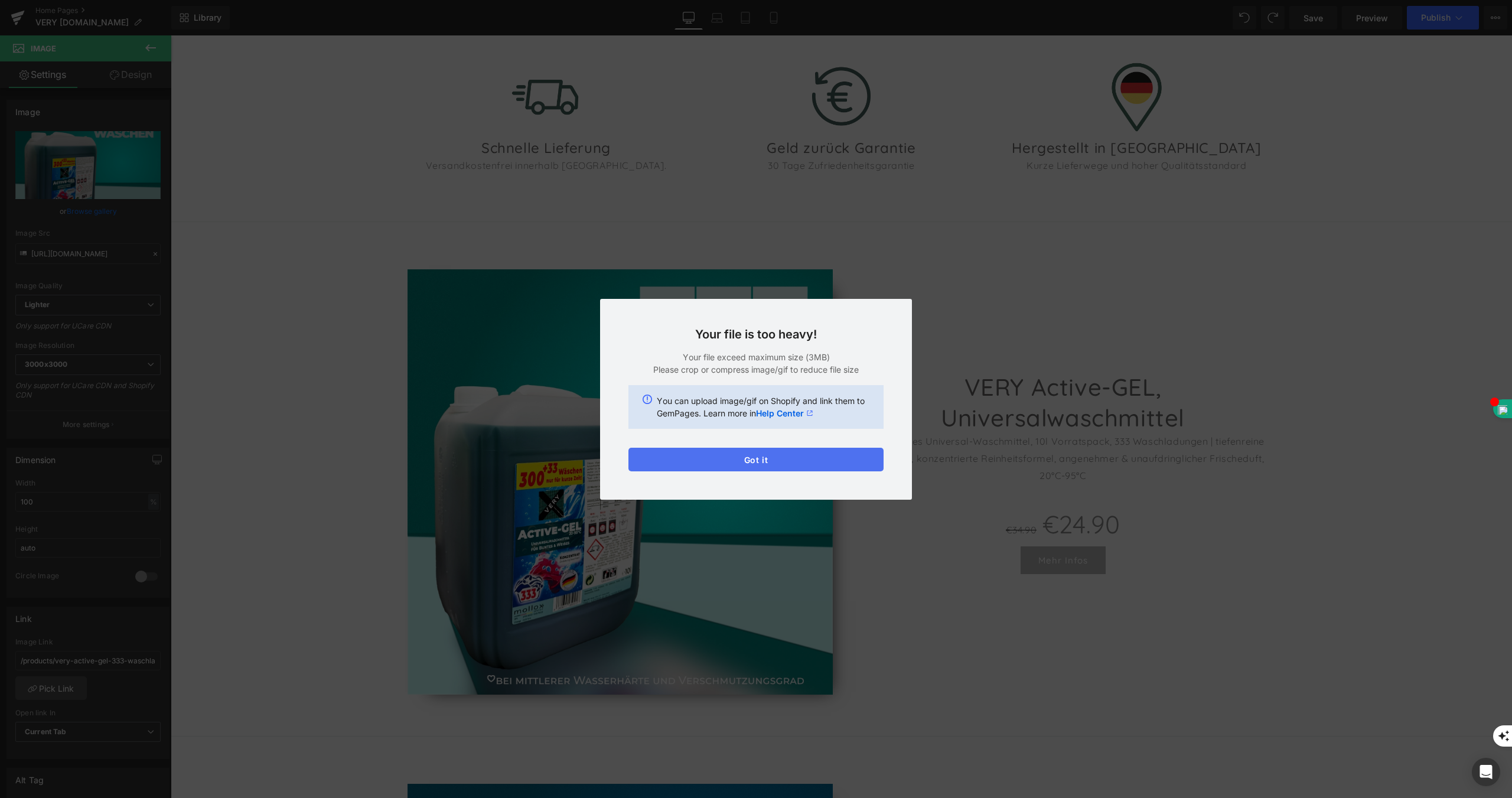
click at [767, 463] on button "Got it" at bounding box center [756, 459] width 255 height 23
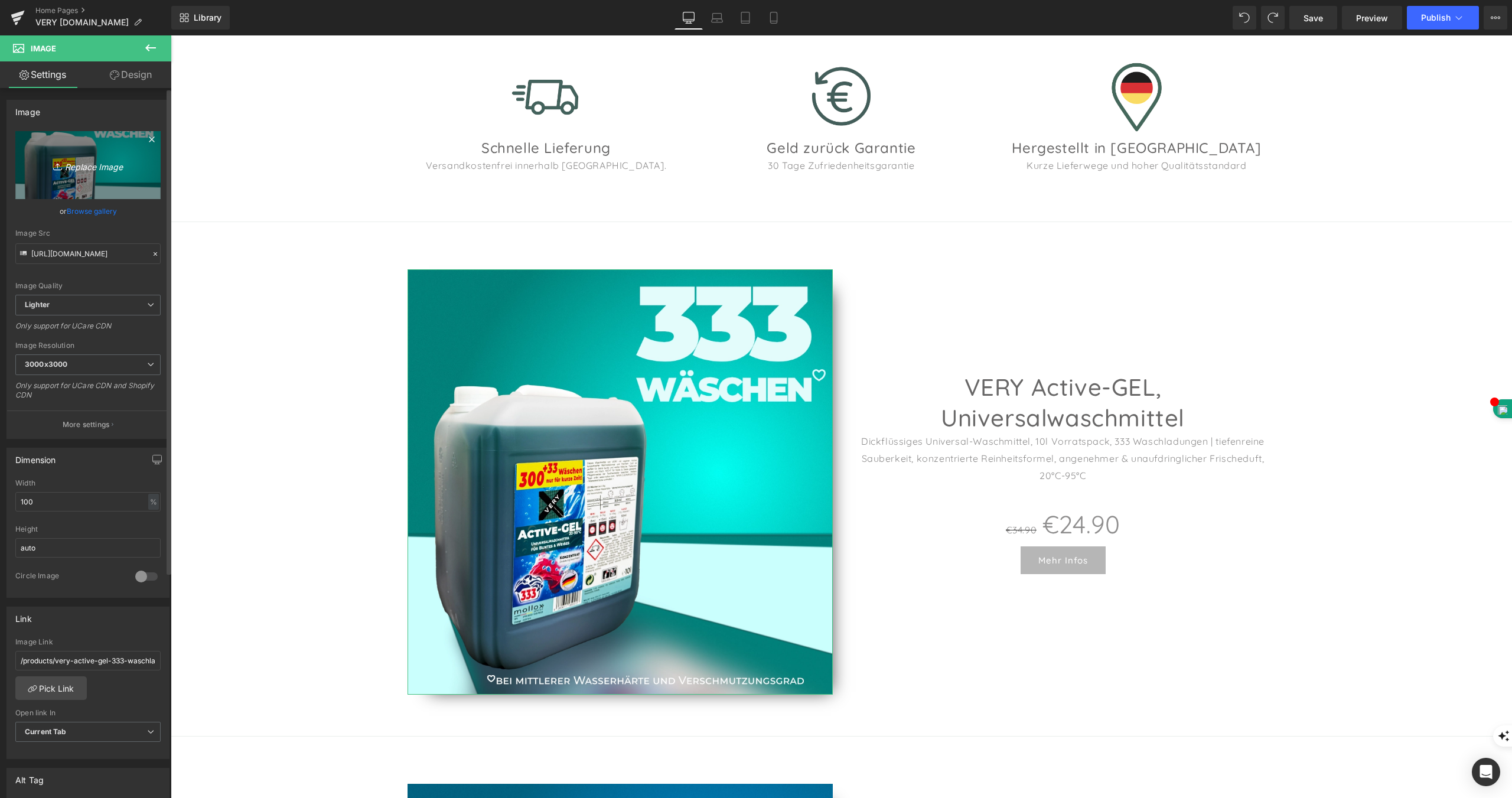
click at [95, 169] on icon "Replace Image" at bounding box center [88, 164] width 95 height 15
type input "C:\fakepath\VERY-Active-GEL_10L_6754567.webp"
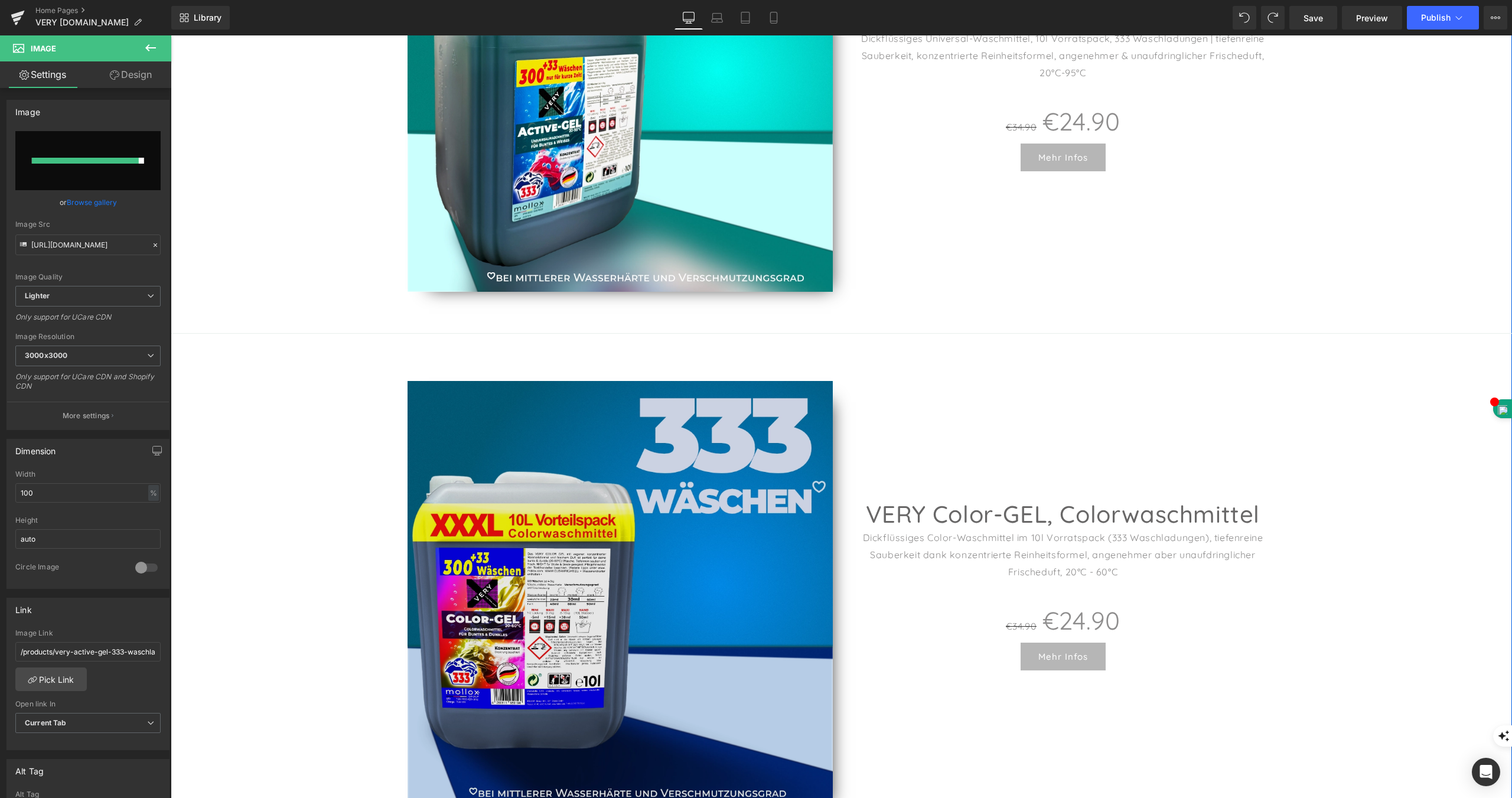
scroll to position [1890, 0]
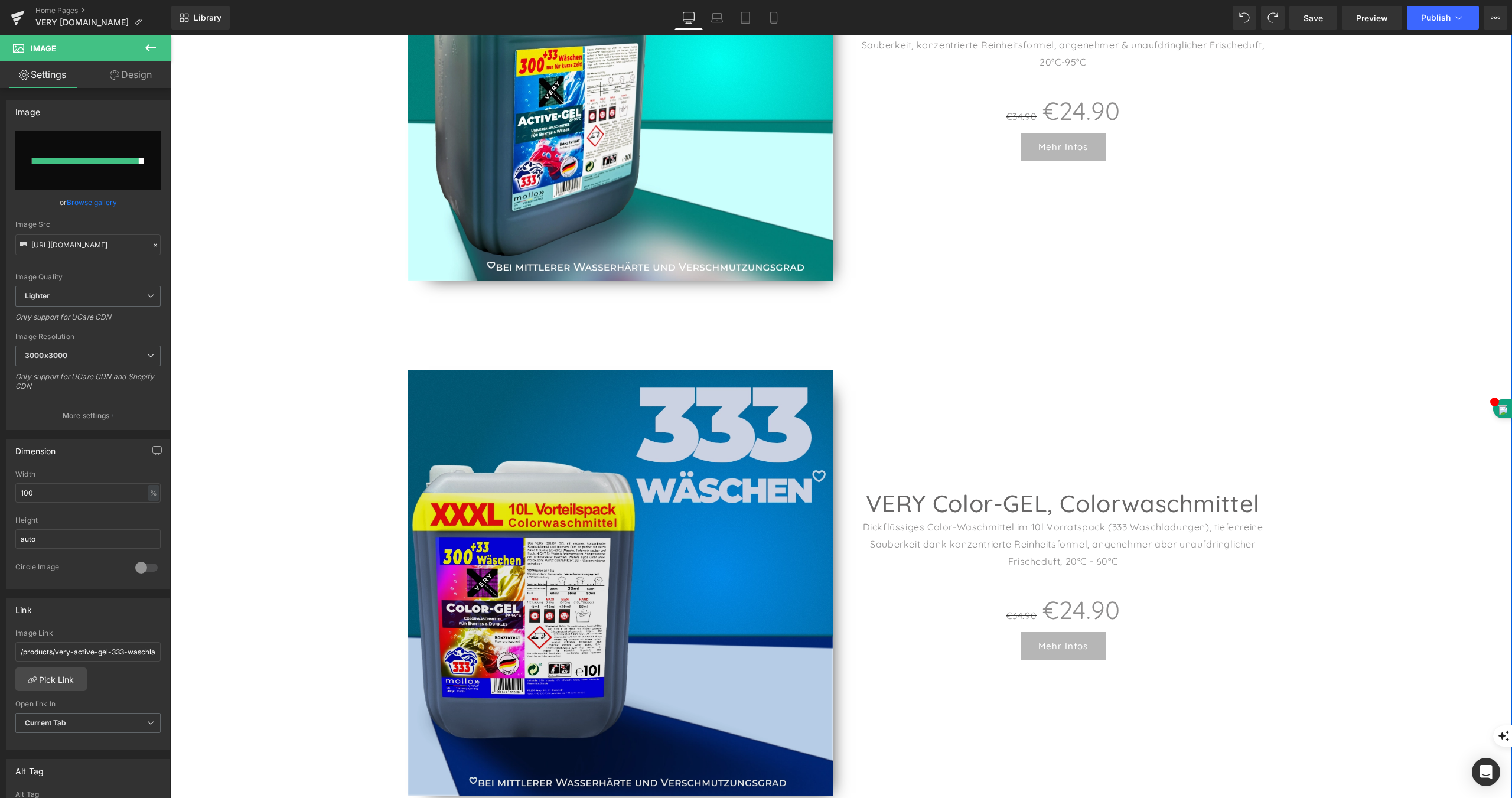
click at [639, 511] on img at bounding box center [620, 583] width 425 height 426
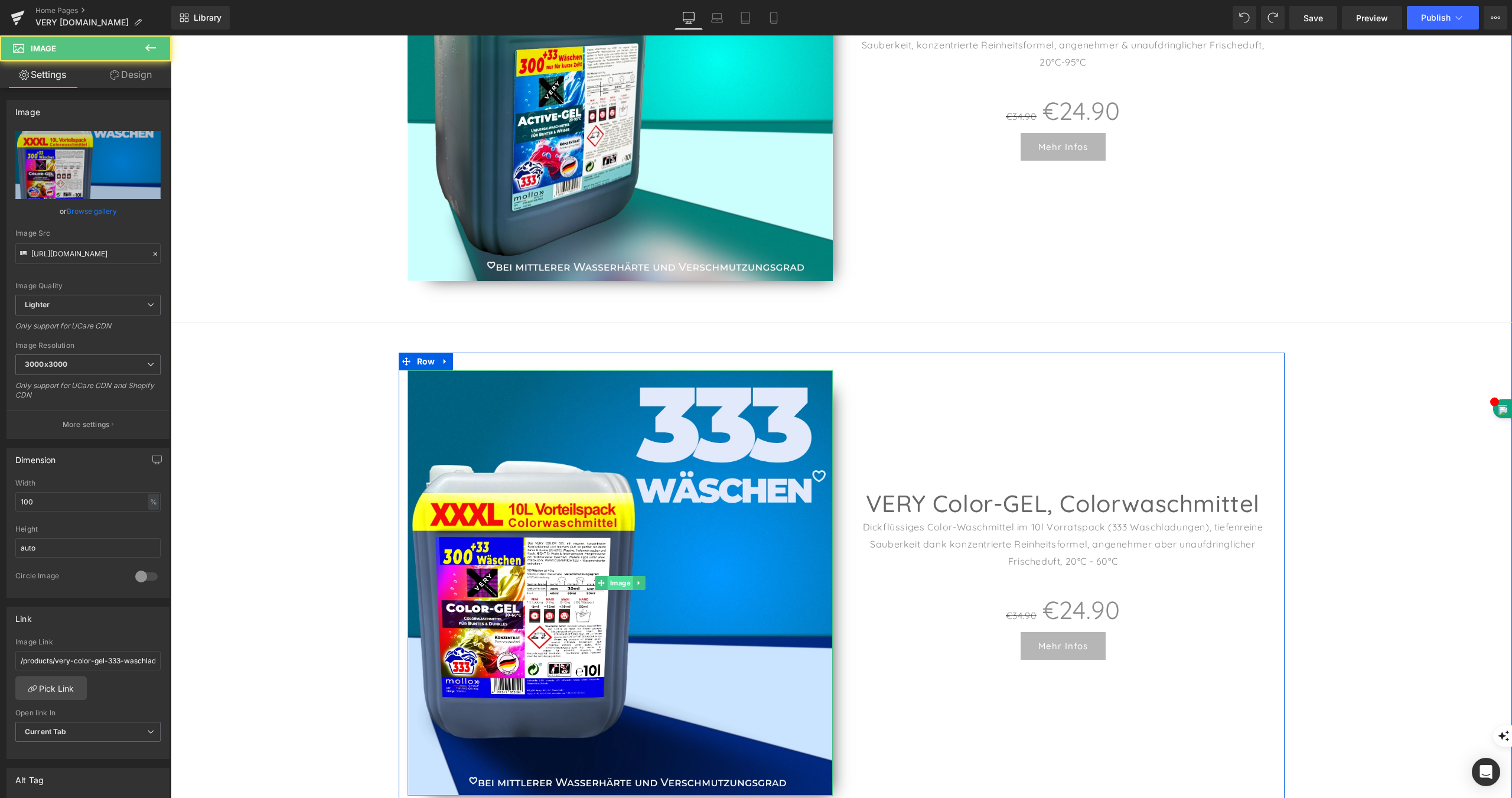
click at [616, 576] on span "Image" at bounding box center [620, 583] width 26 height 14
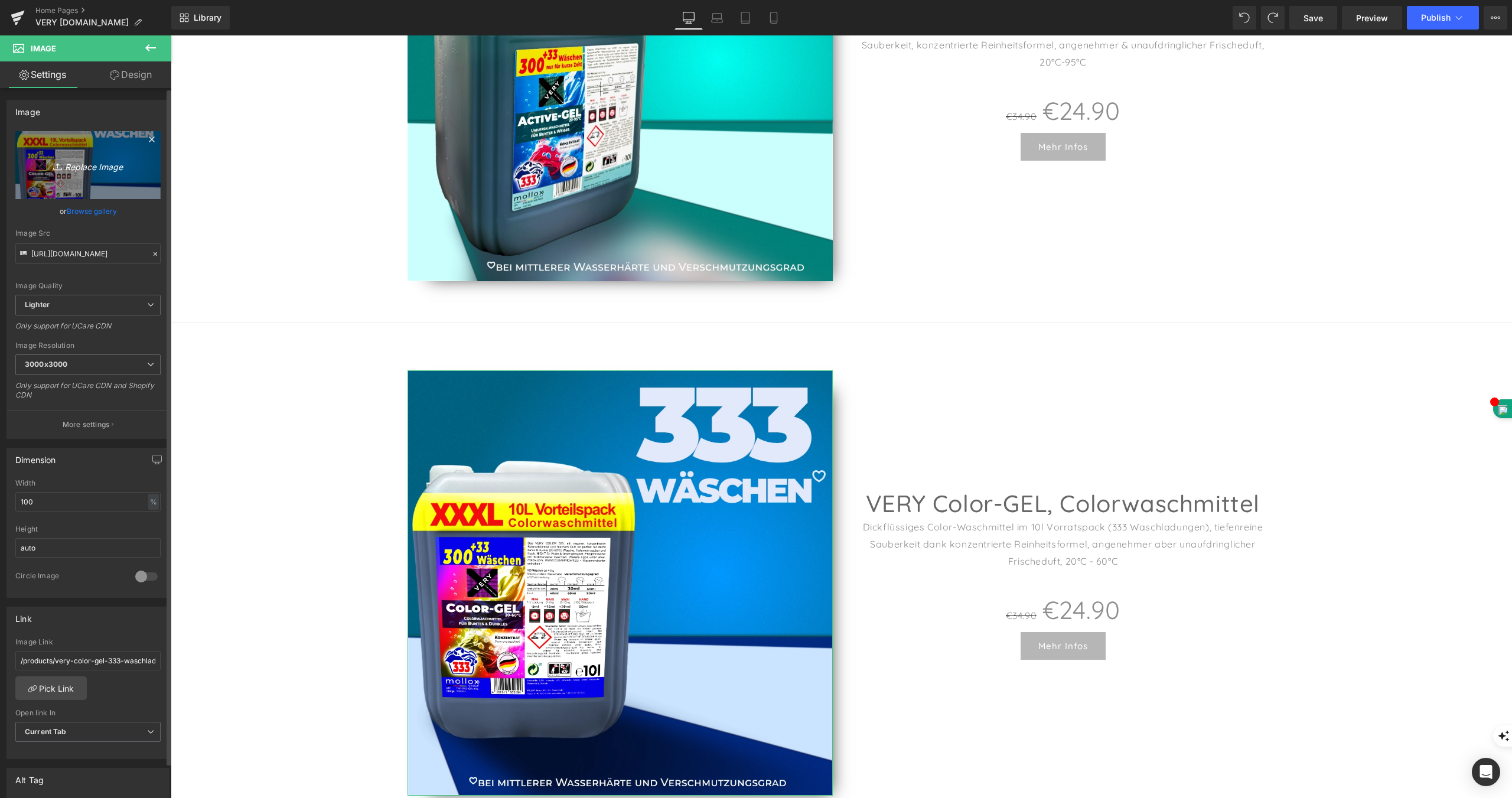
click at [90, 168] on icon "Replace Image" at bounding box center [88, 164] width 95 height 15
type input "C:\fakepath\VERY-Color-GEL_10L_6754567.webp"
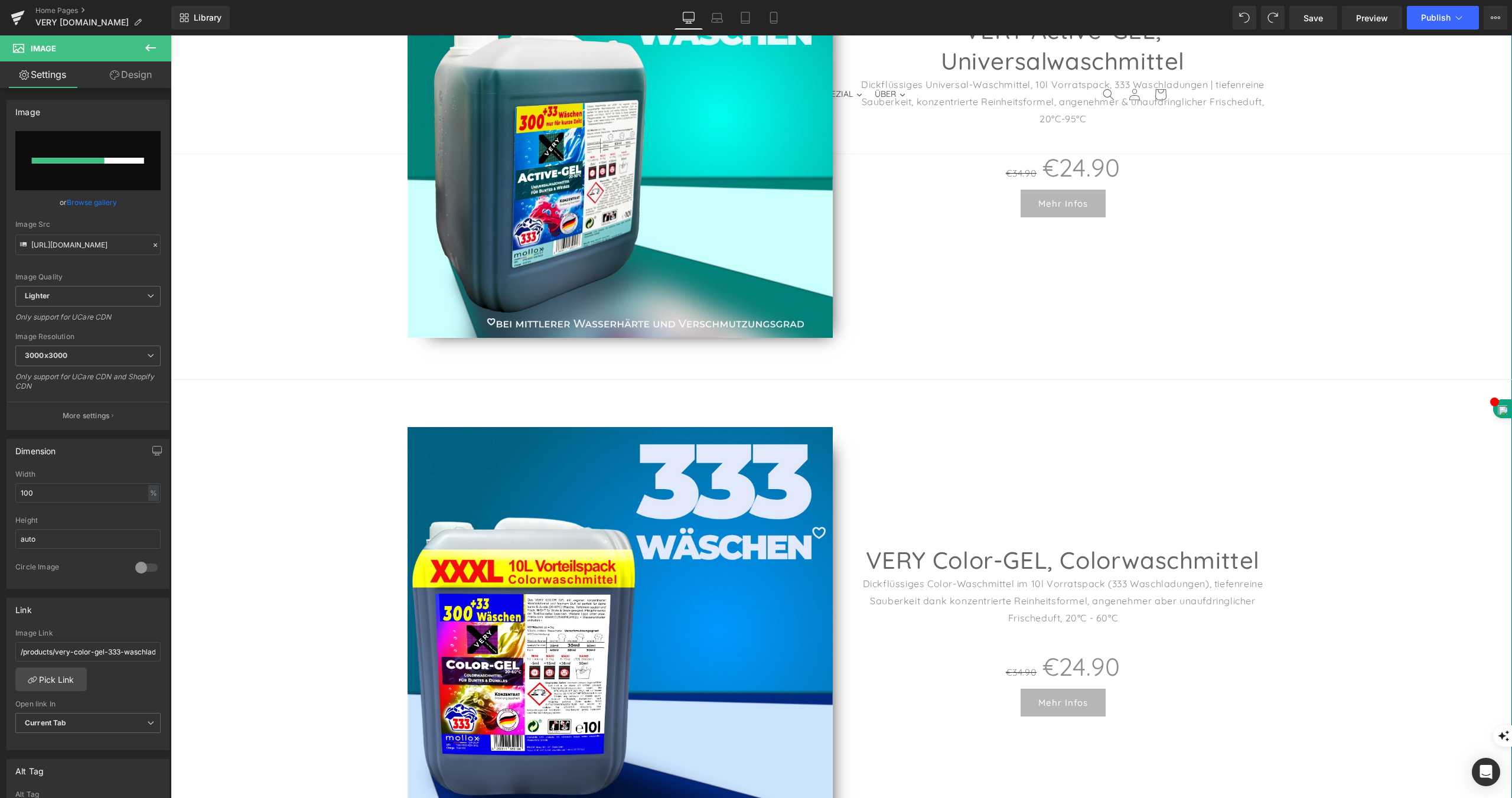
scroll to position [1713, 0]
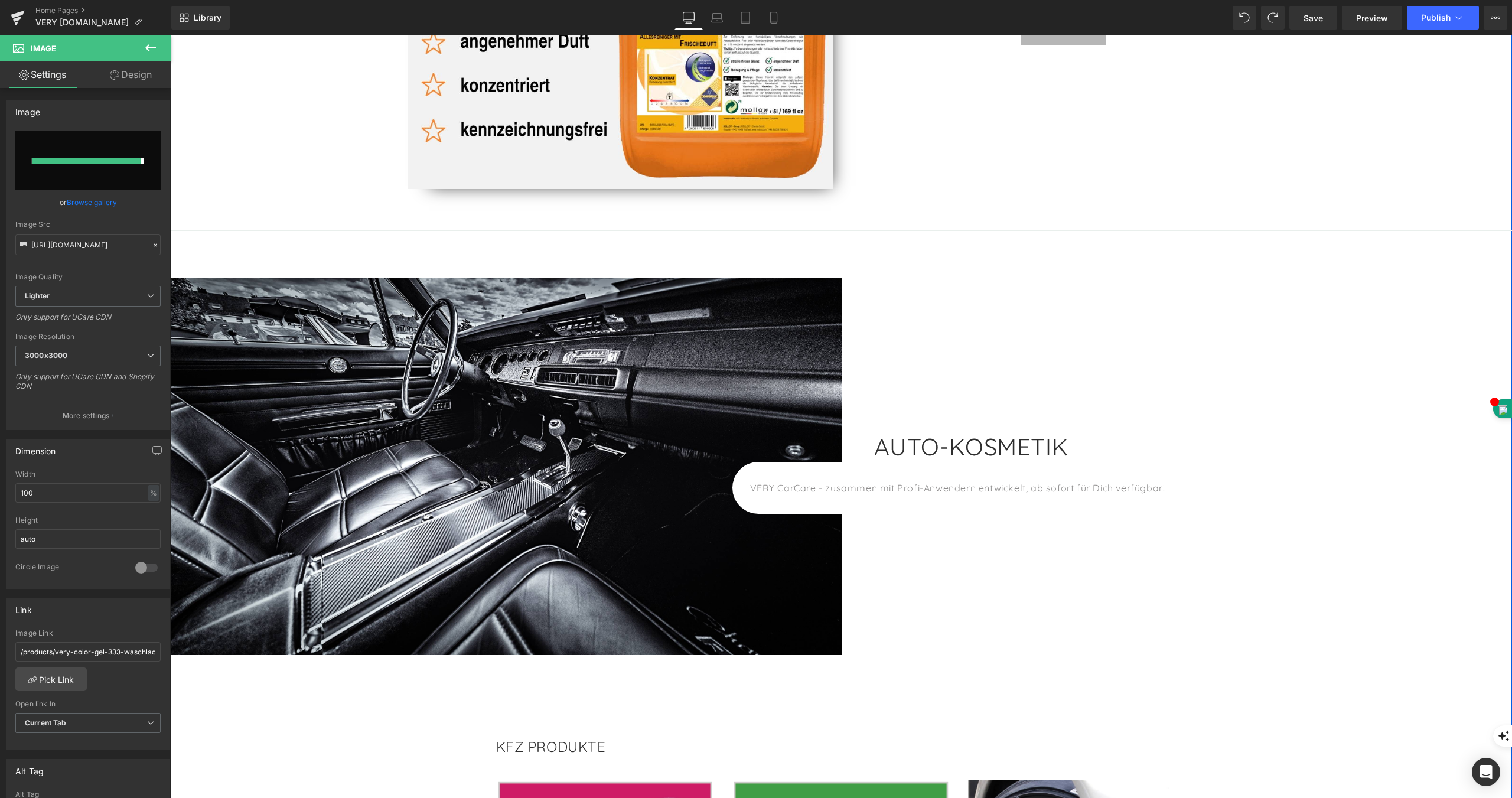
type input "[URL][DOMAIN_NAME]"
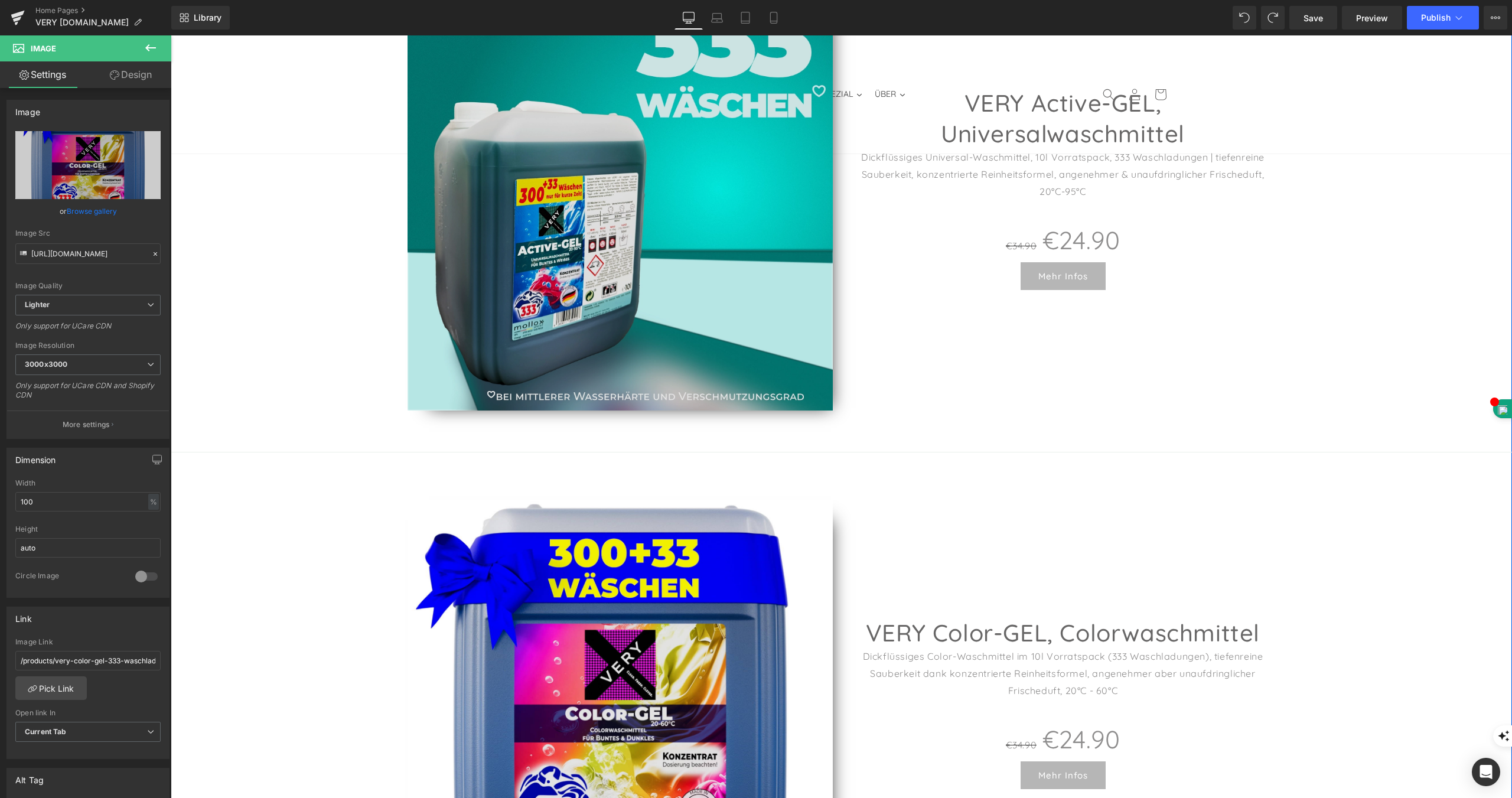
scroll to position [1654, 0]
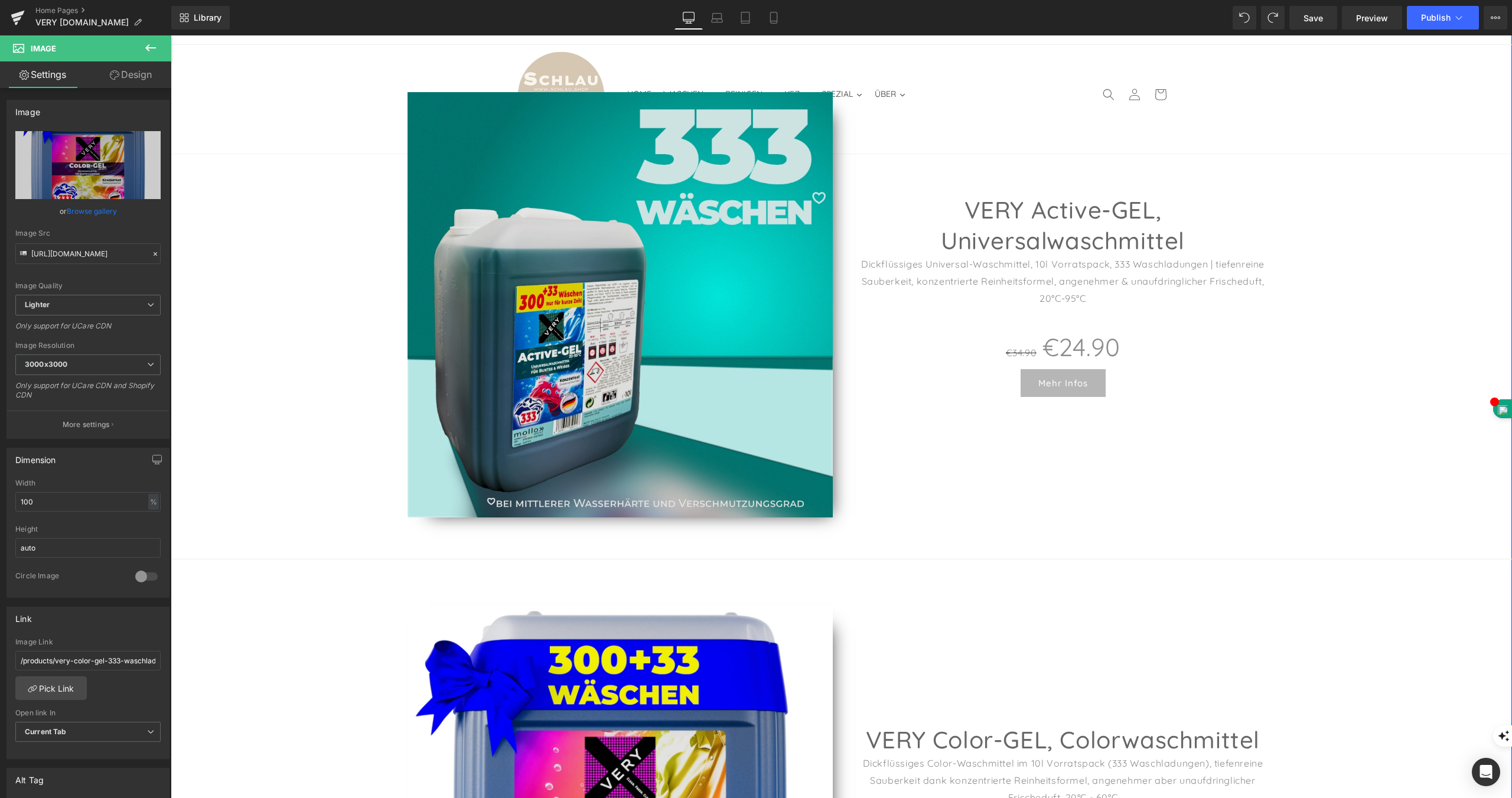
click at [600, 222] on img at bounding box center [620, 304] width 425 height 426
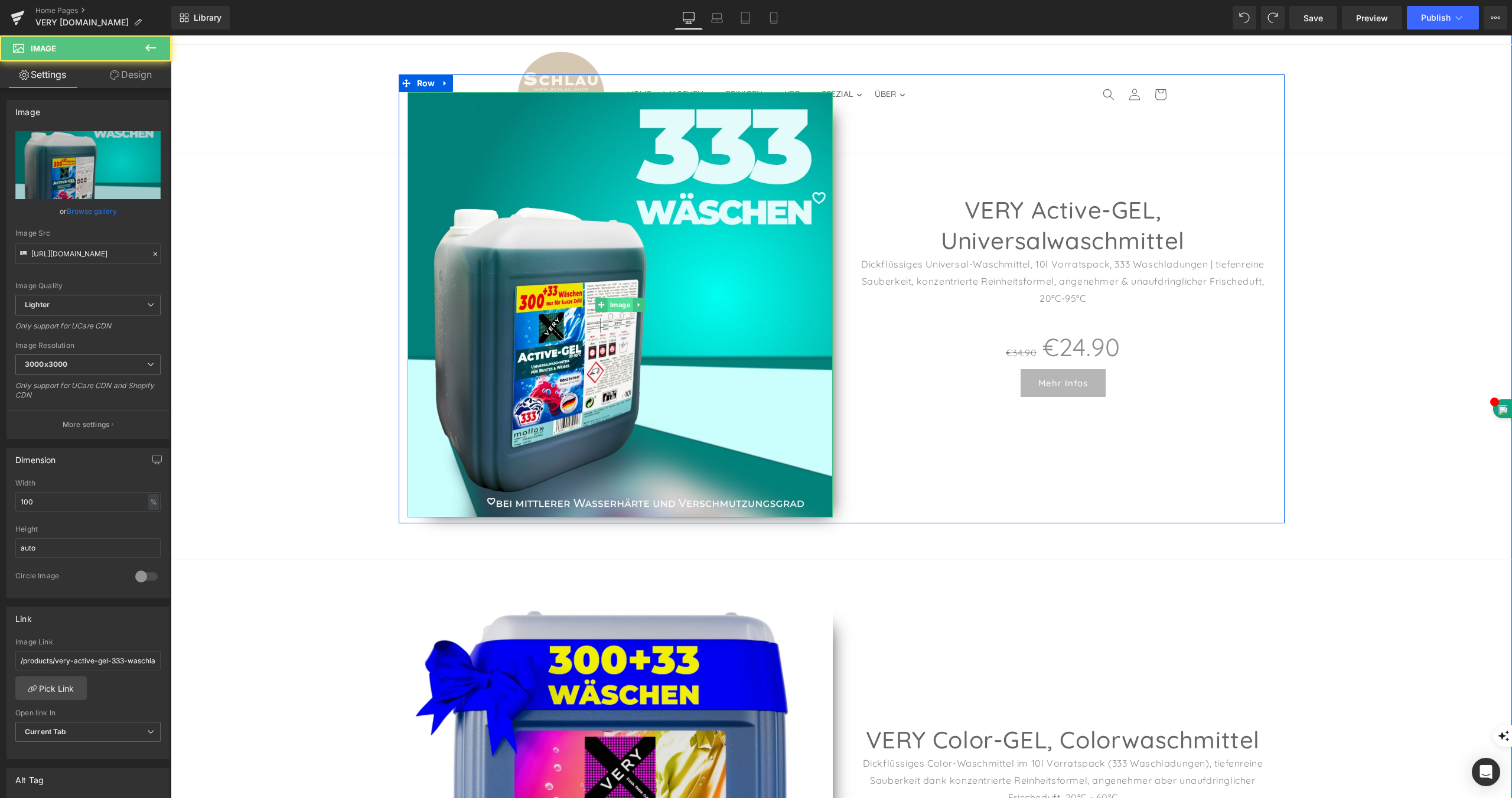
click at [609, 298] on span "Image" at bounding box center [620, 304] width 26 height 14
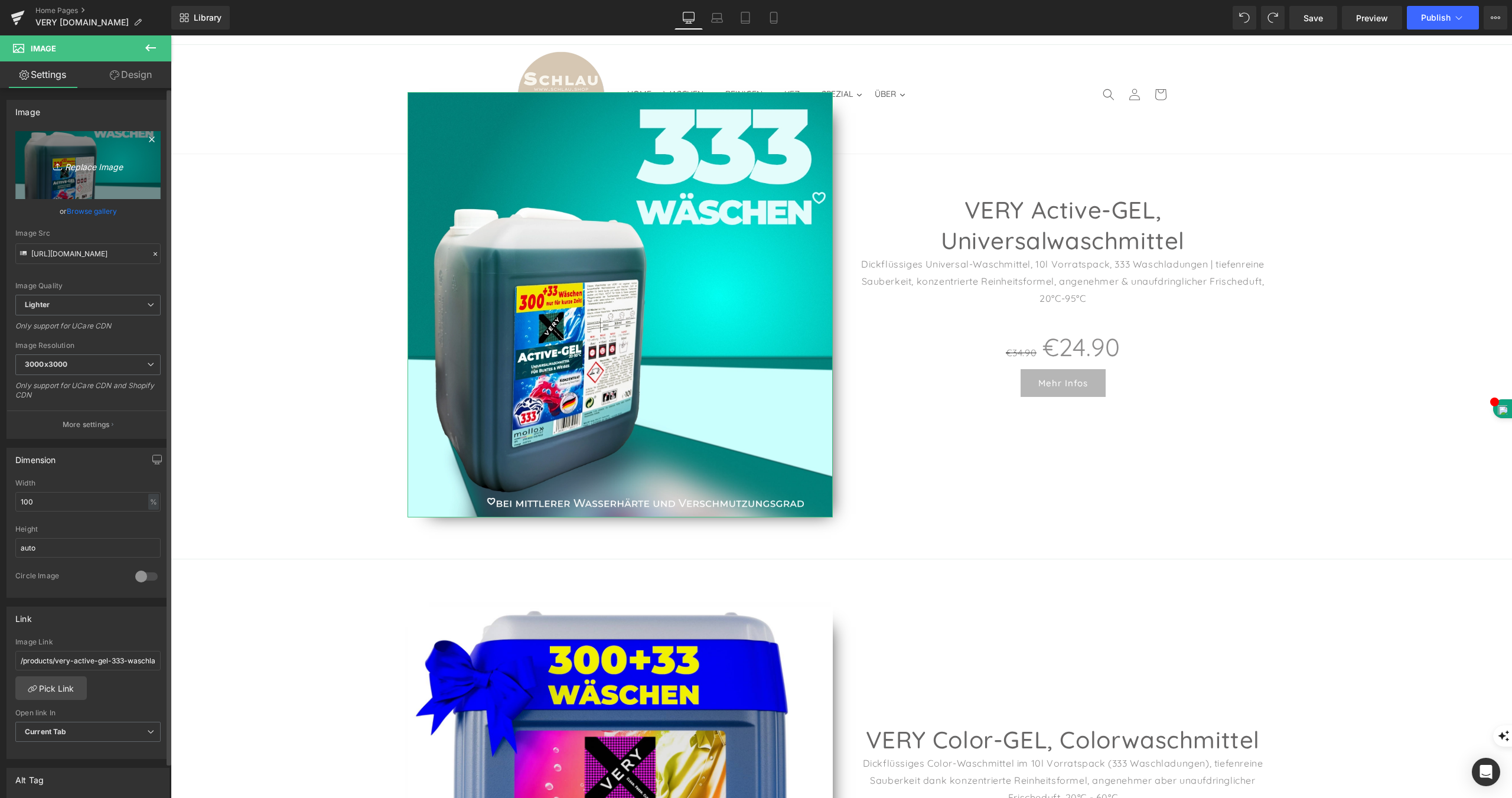
click at [84, 167] on icon "Replace Image" at bounding box center [88, 164] width 95 height 15
type input "C:\fakepath\VERY-Active-GEL_10L_6754567.webp"
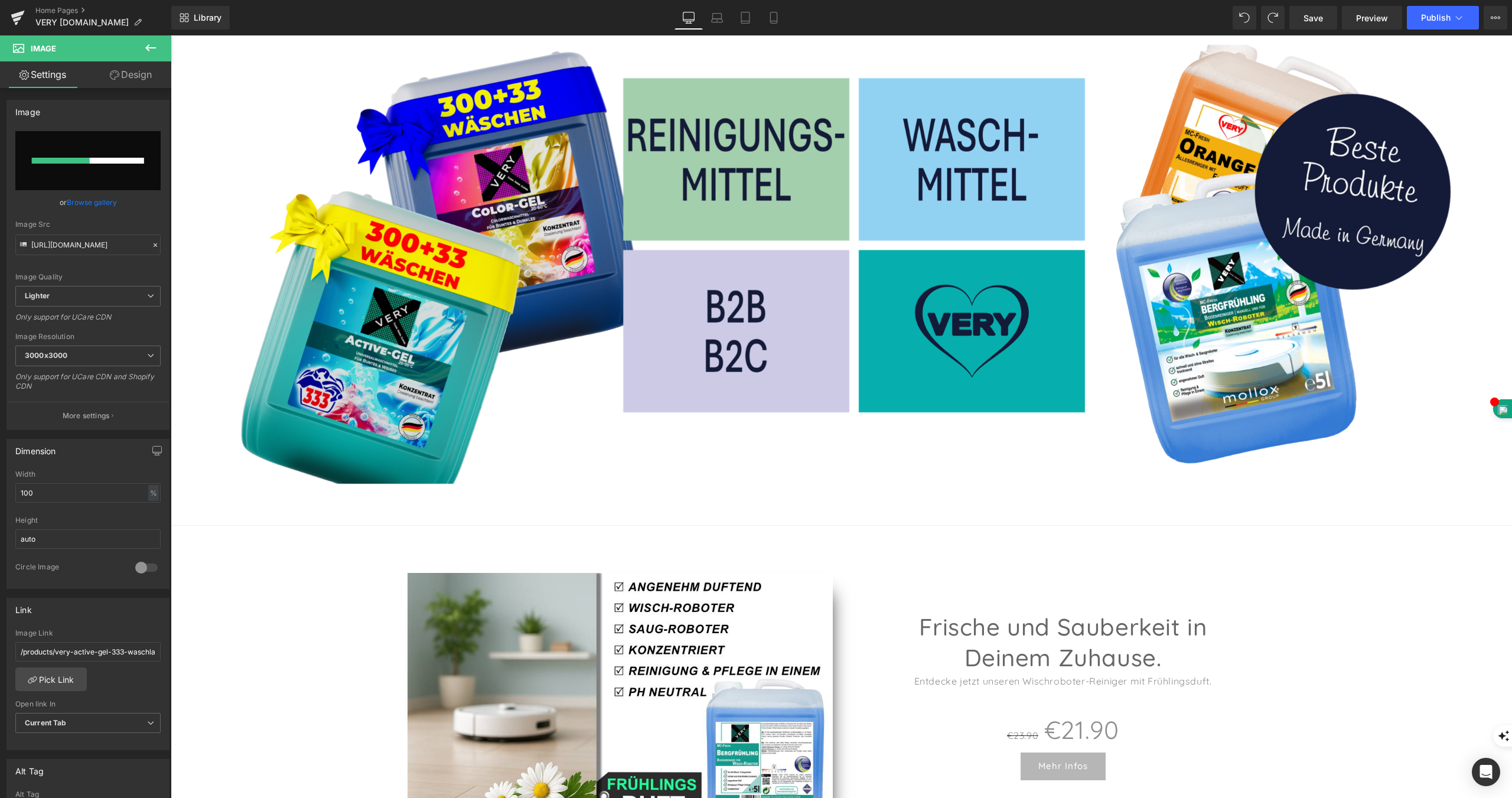
scroll to position [0, 0]
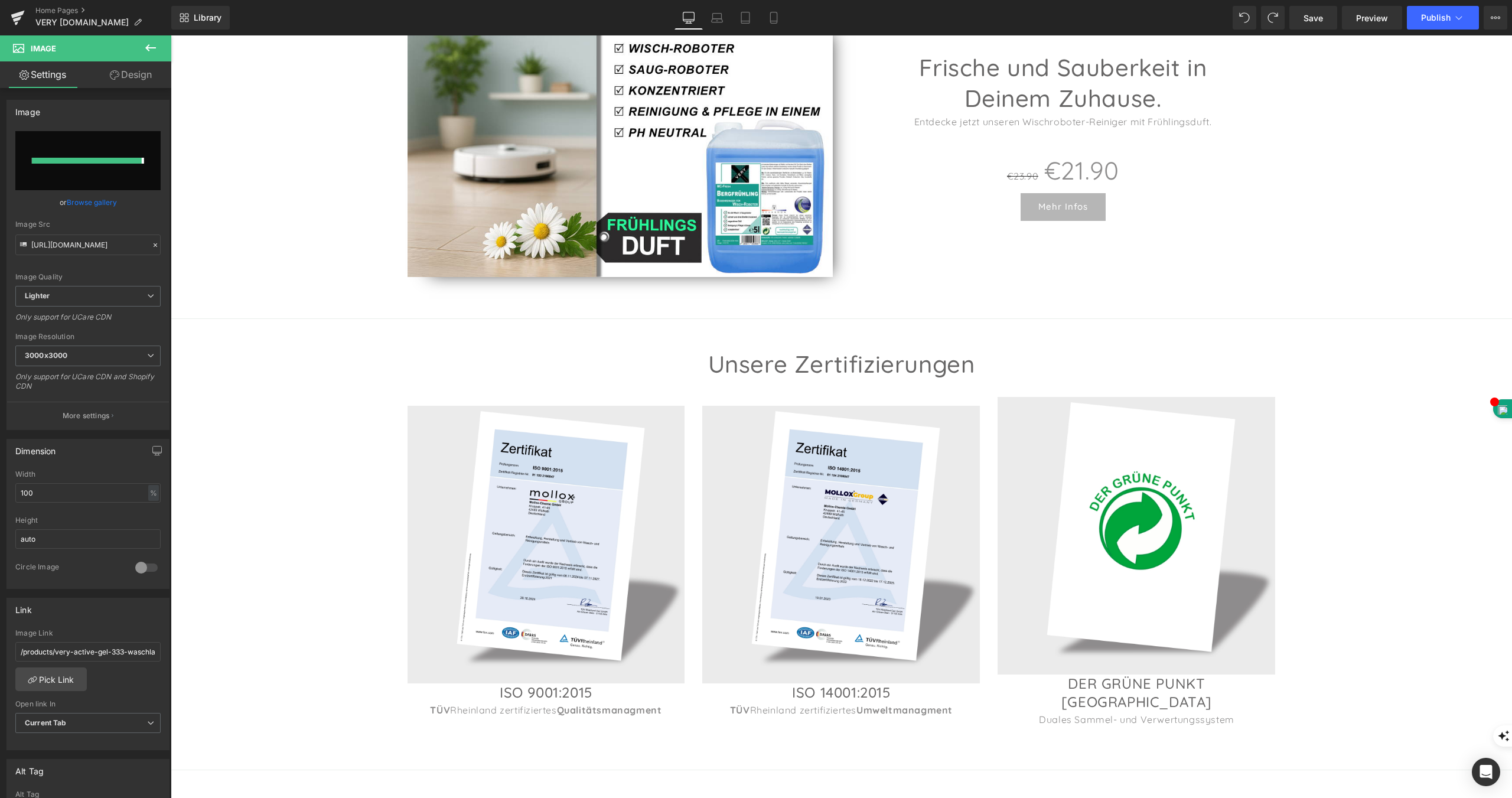
type input "[URL][DOMAIN_NAME]"
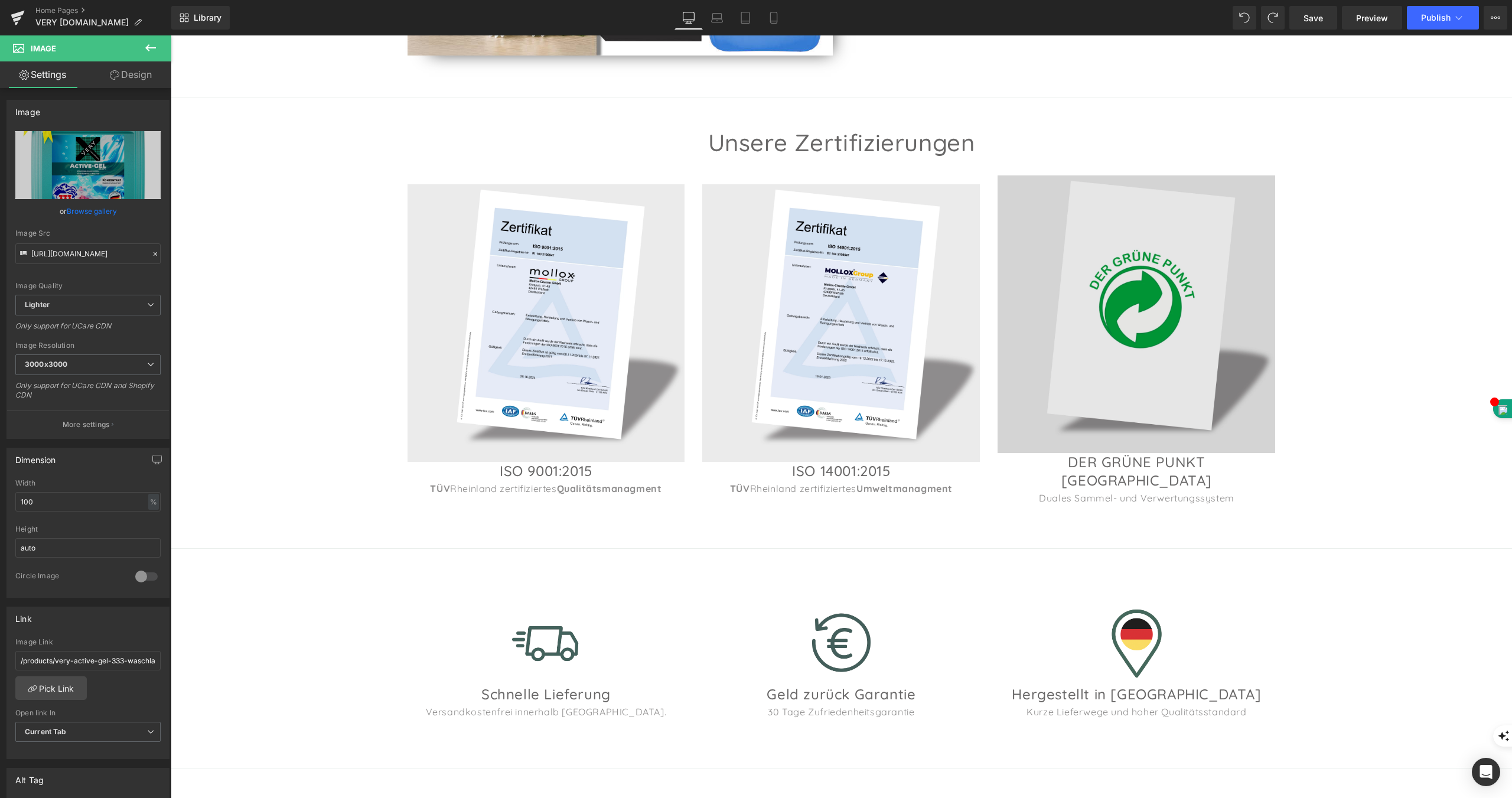
scroll to position [1063, 0]
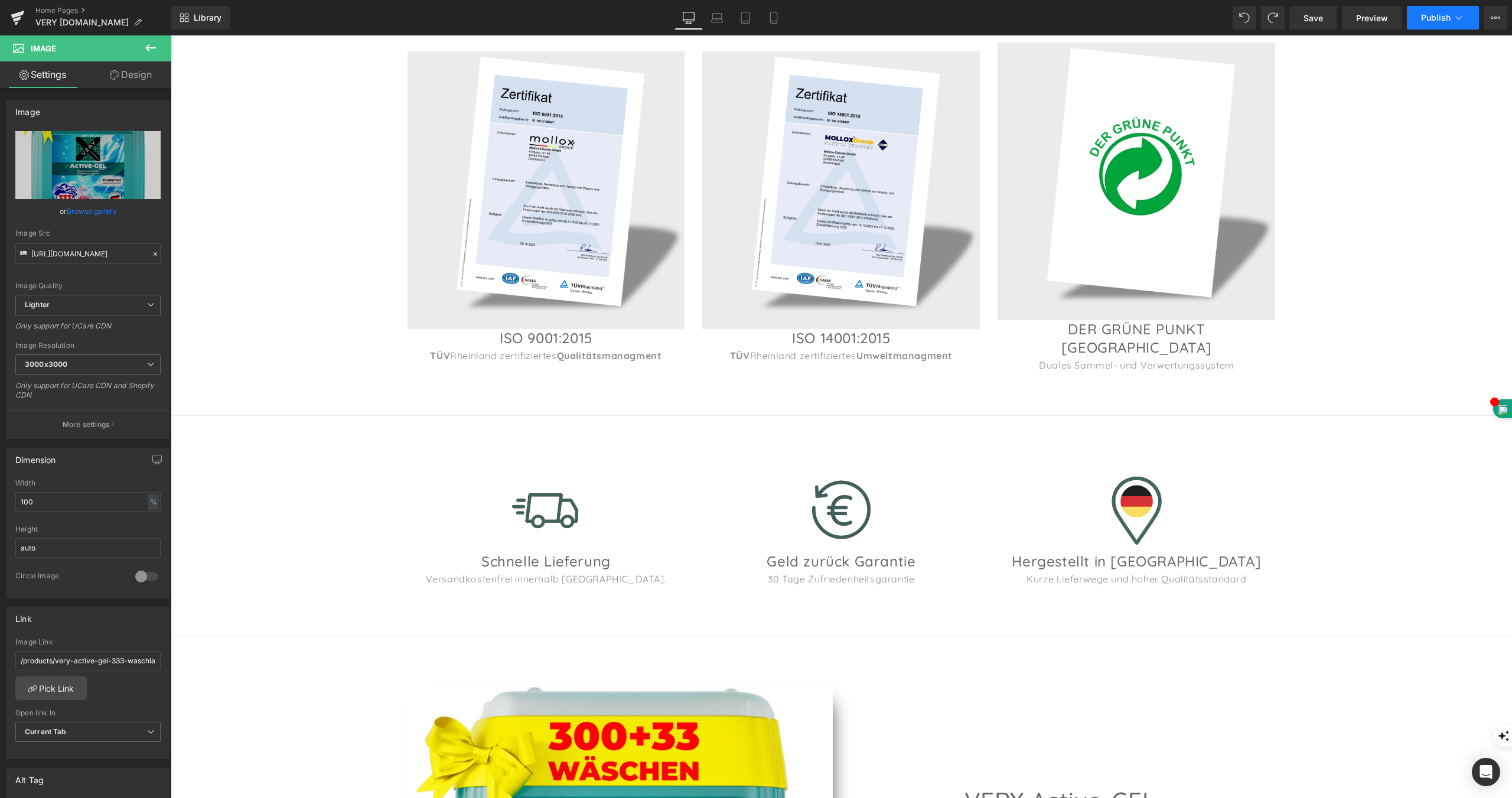
click at [1439, 23] on button "Publish" at bounding box center [1442, 17] width 72 height 23
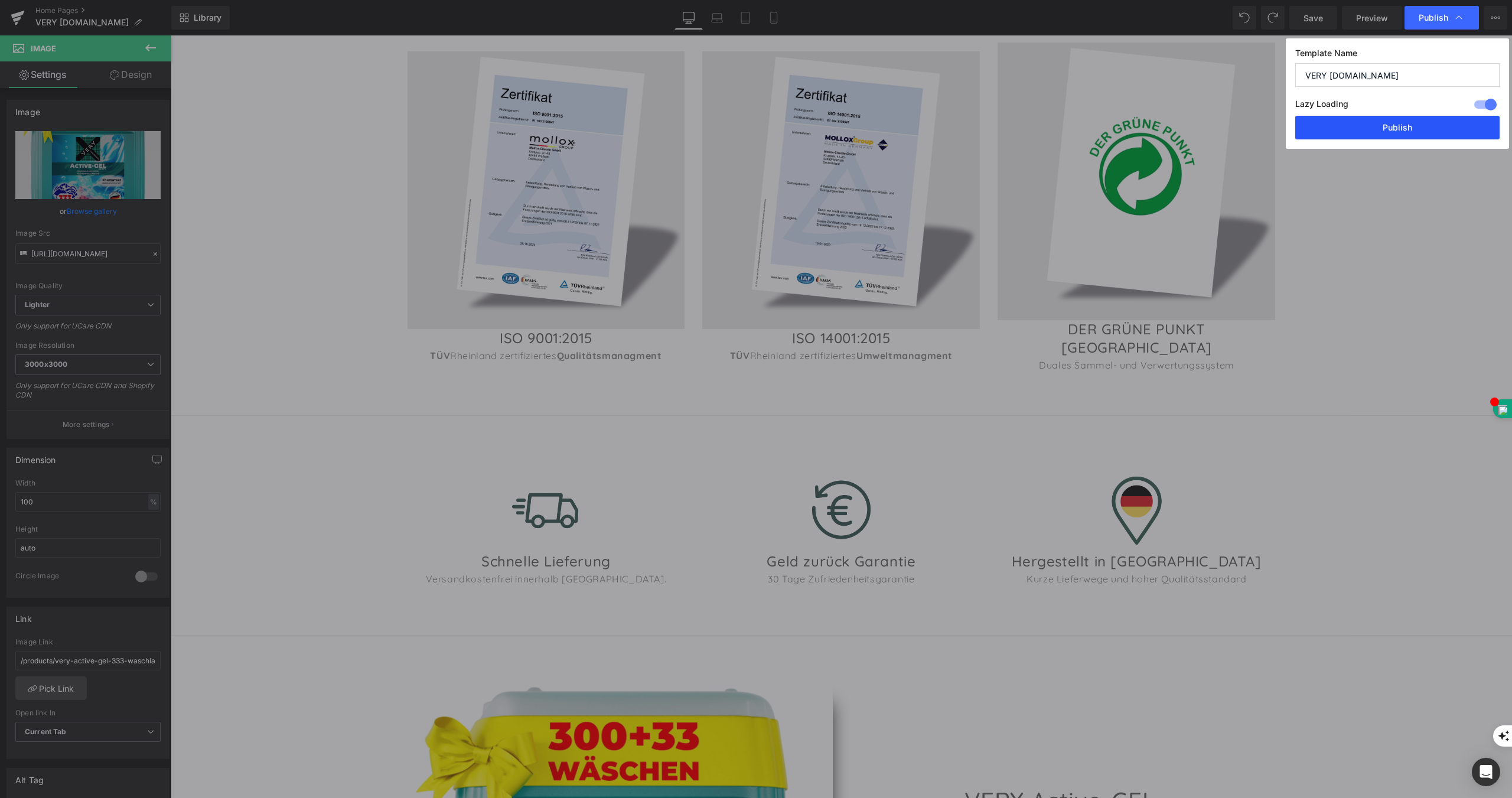
drag, startPoint x: 1384, startPoint y: 126, endPoint x: 631, endPoint y: 282, distance: 769.0
click at [1384, 126] on button "Publish" at bounding box center [1397, 127] width 205 height 23
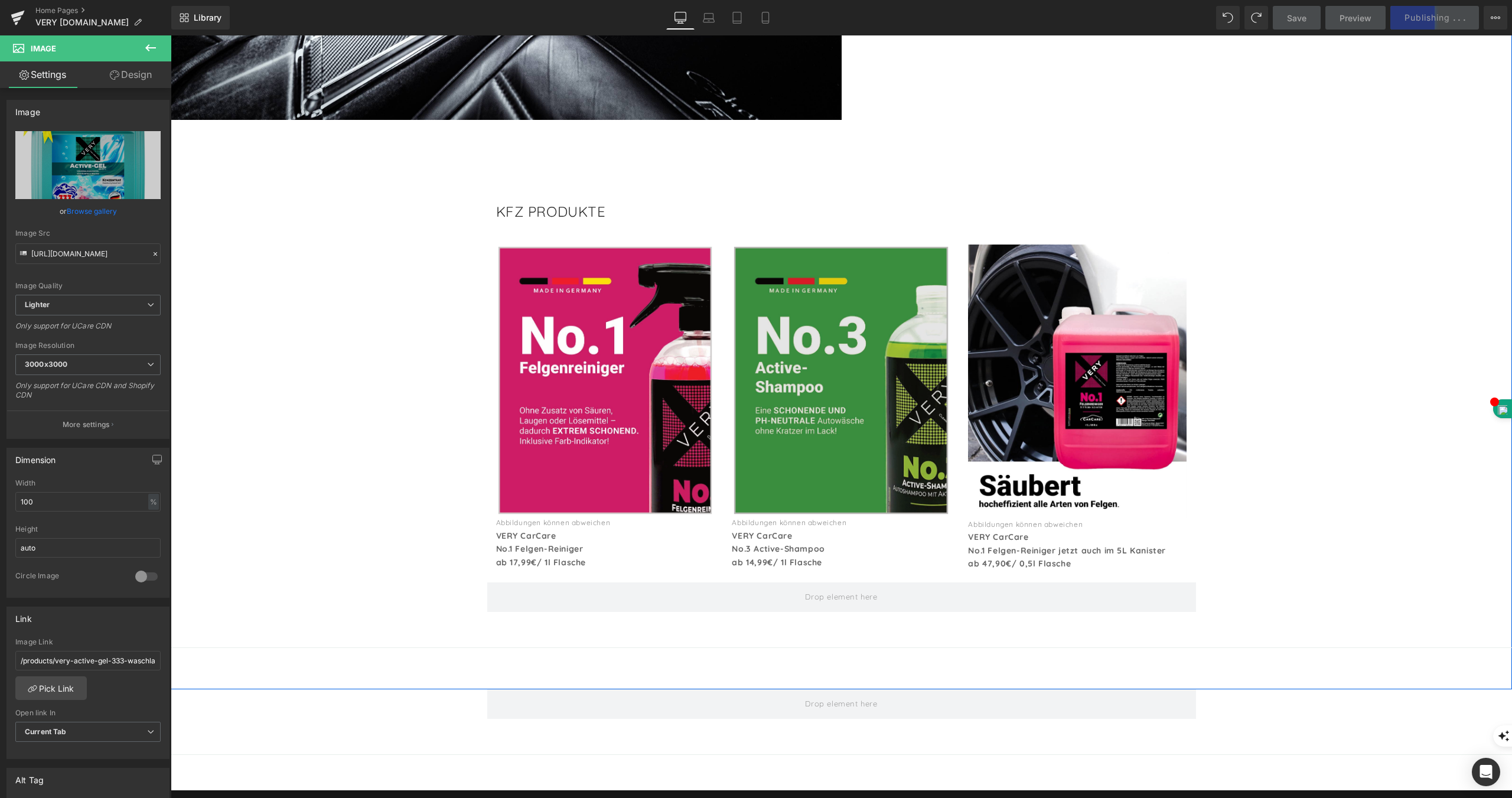
scroll to position [3662, 0]
